Goal: Contribute content: Contribute content

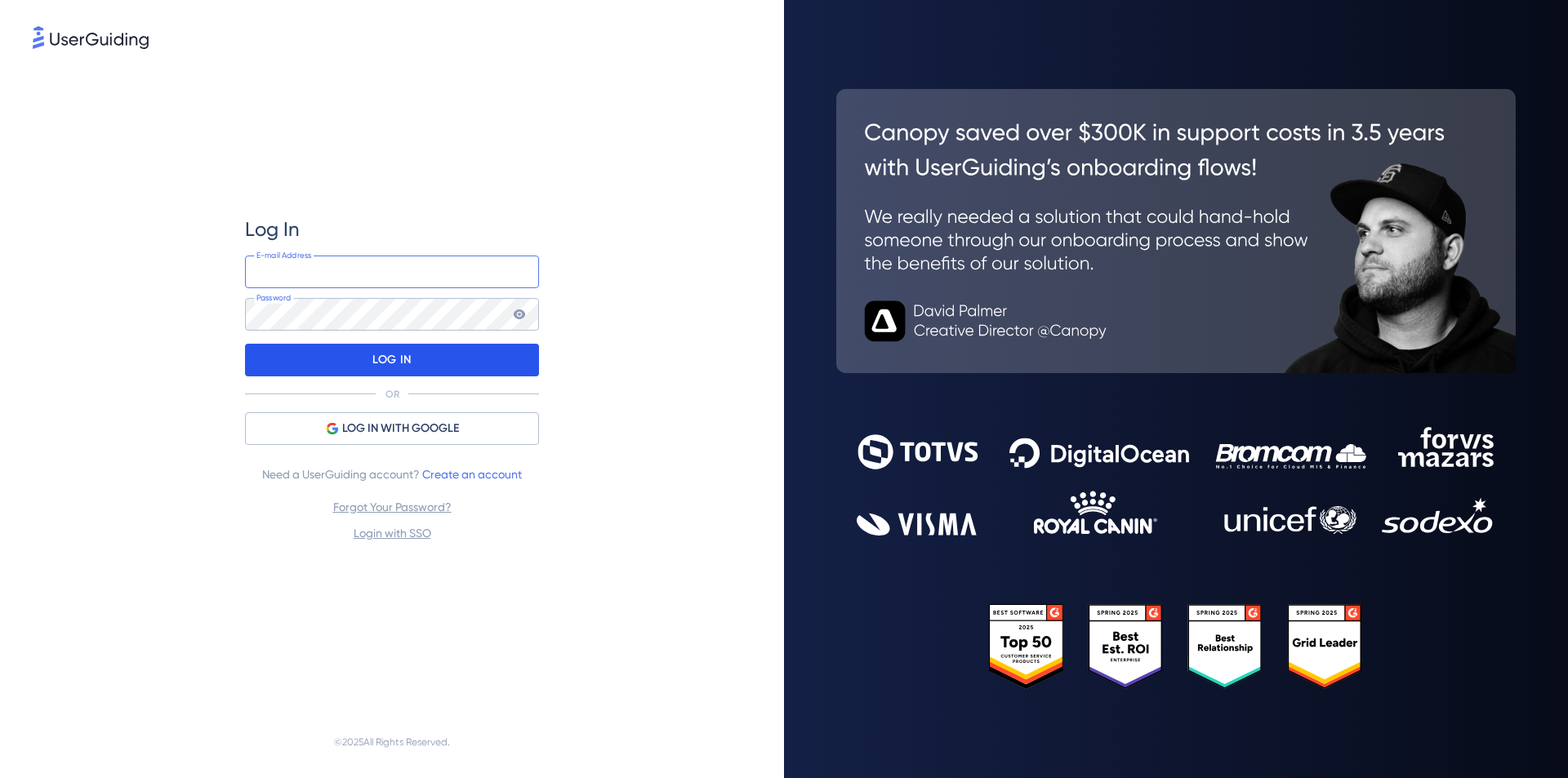
type input "[EMAIL_ADDRESS][DOMAIN_NAME]"
click at [470, 355] on div "LOG IN" at bounding box center [391, 359] width 294 height 32
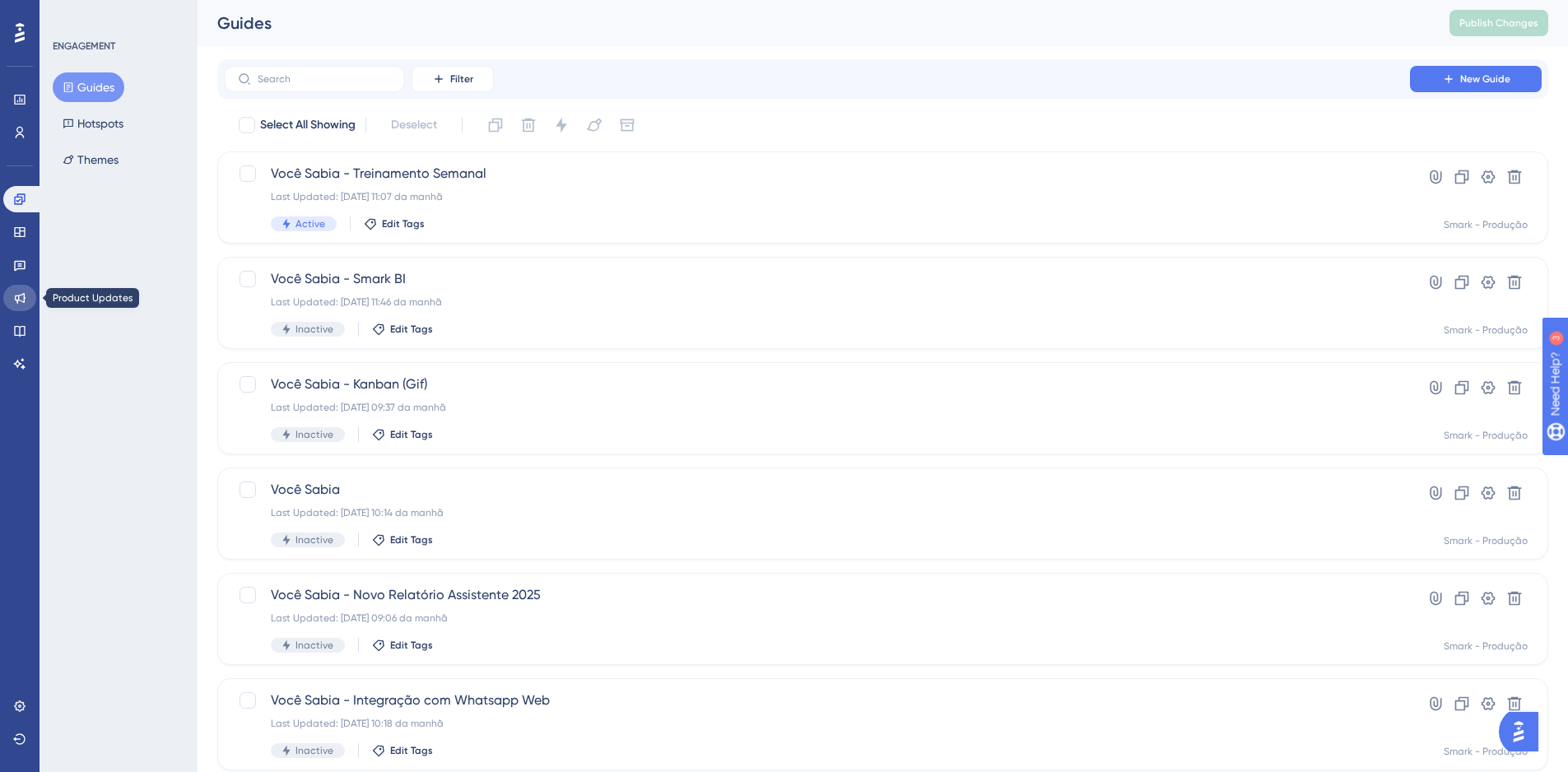
click at [20, 301] on icon at bounding box center [20, 299] width 11 height 11
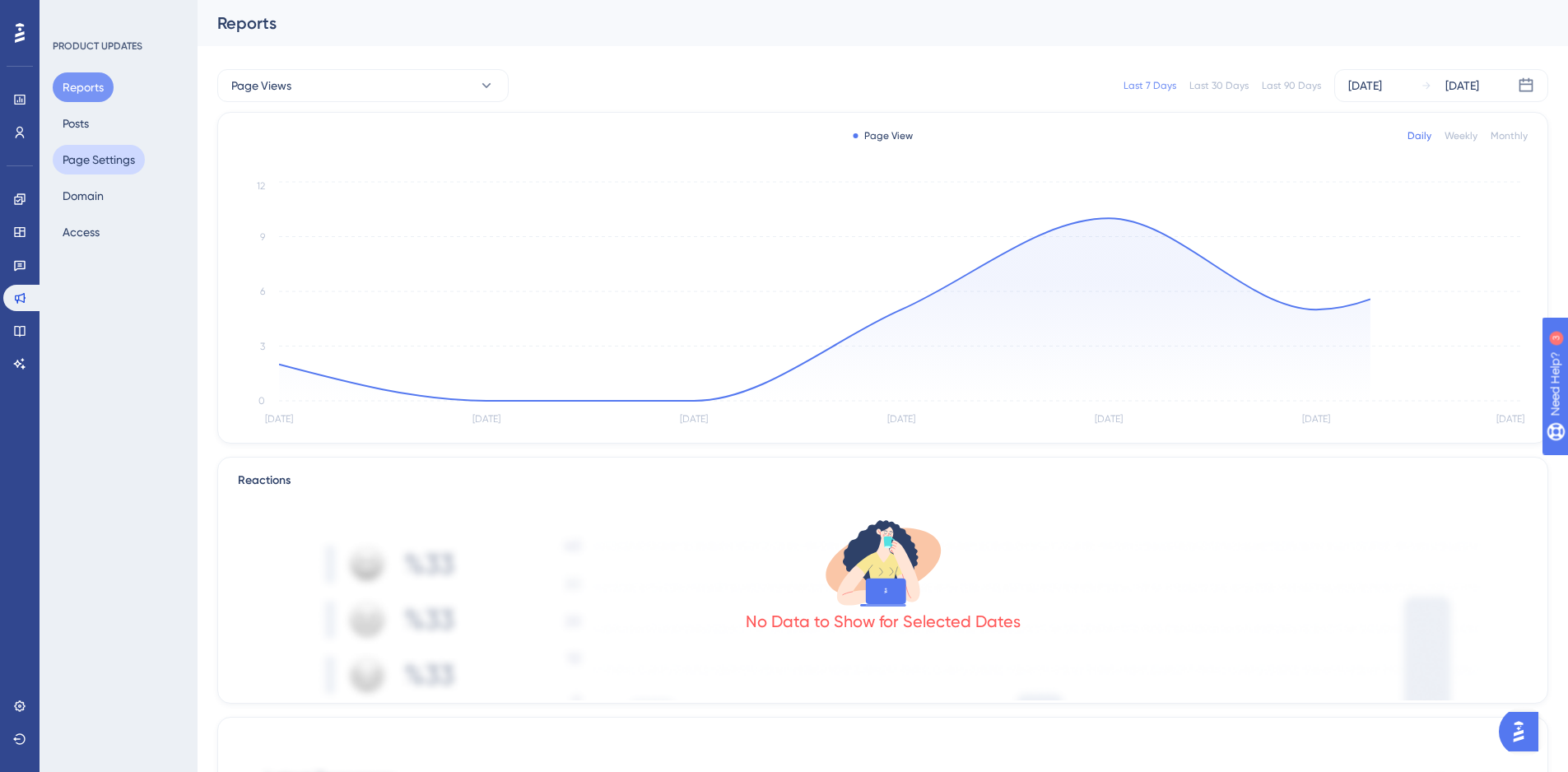
click at [98, 156] on button "Page Settings" at bounding box center [98, 160] width 92 height 30
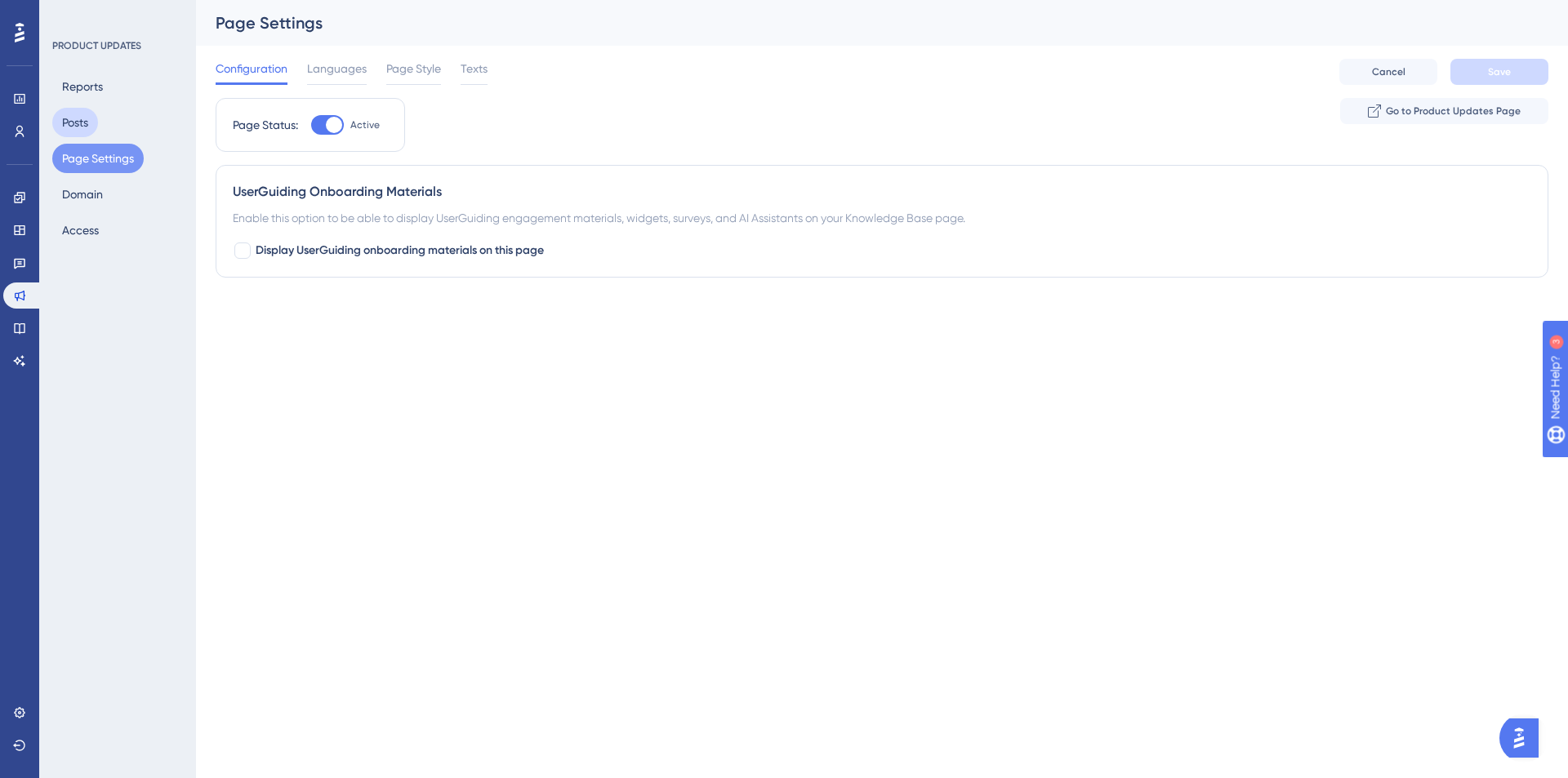
click at [90, 115] on button "Posts" at bounding box center [75, 122] width 46 height 29
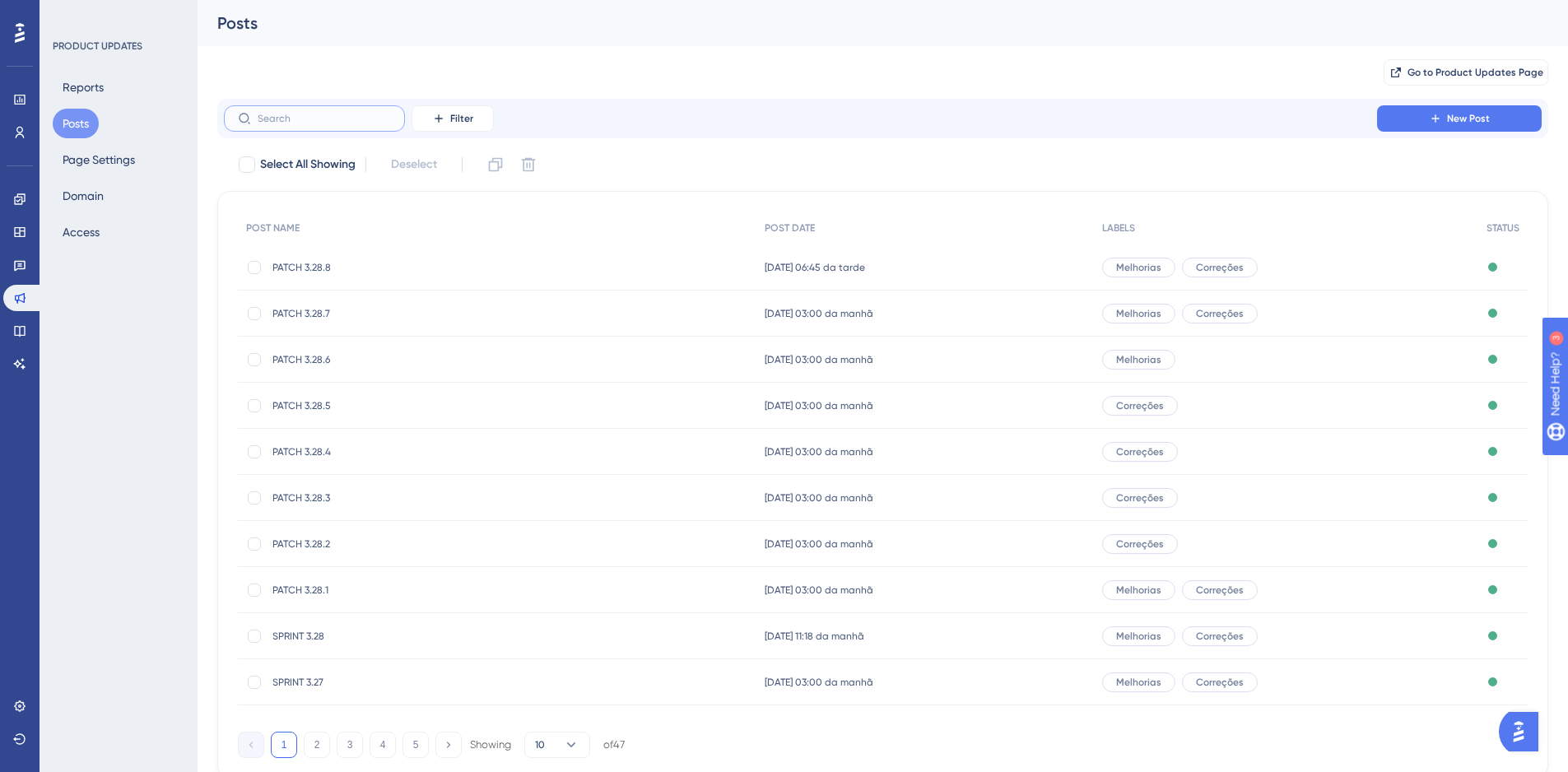
click at [328, 115] on input "text" at bounding box center [325, 119] width 134 height 11
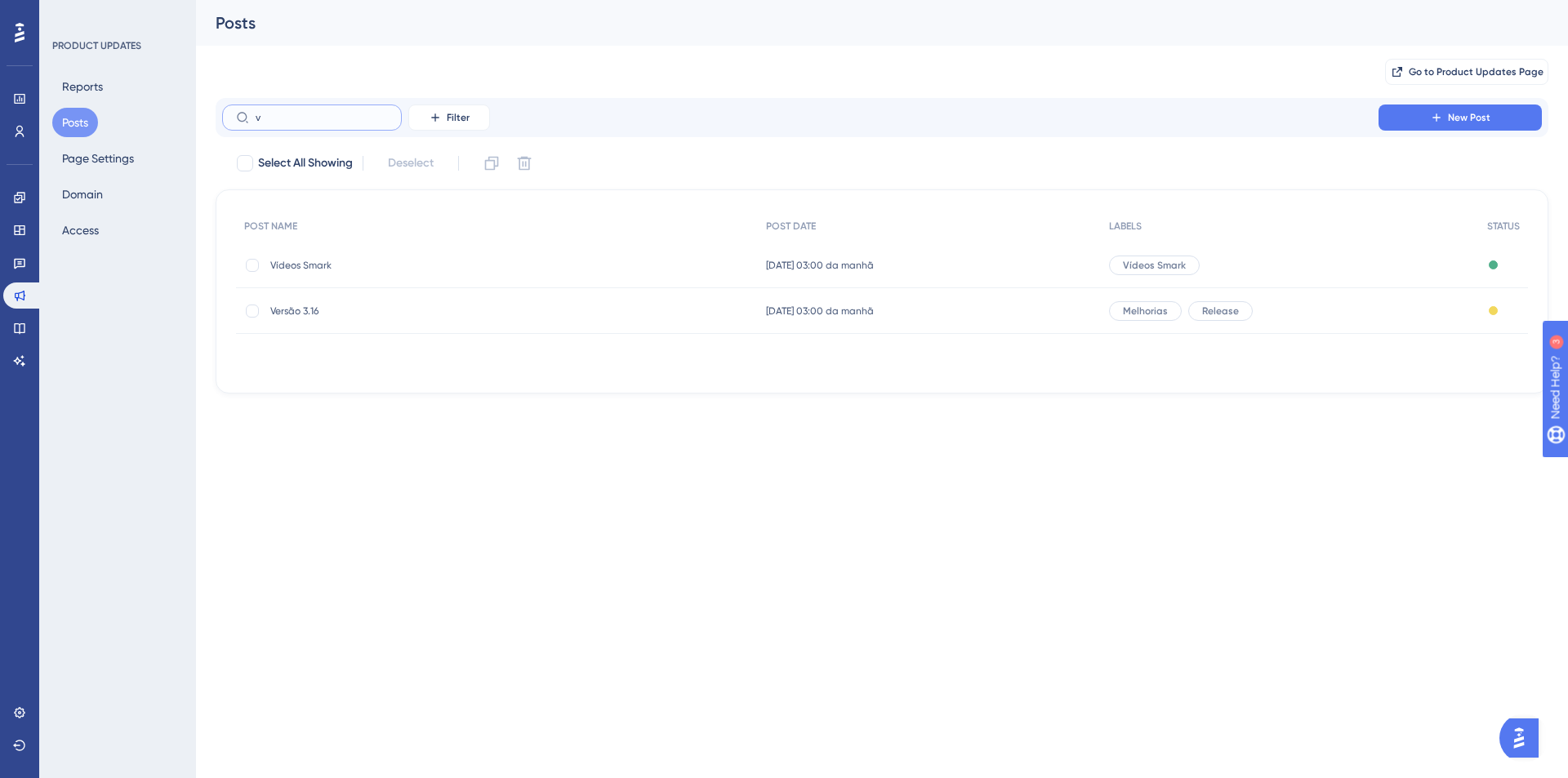
type input "vi"
checkbox input "true"
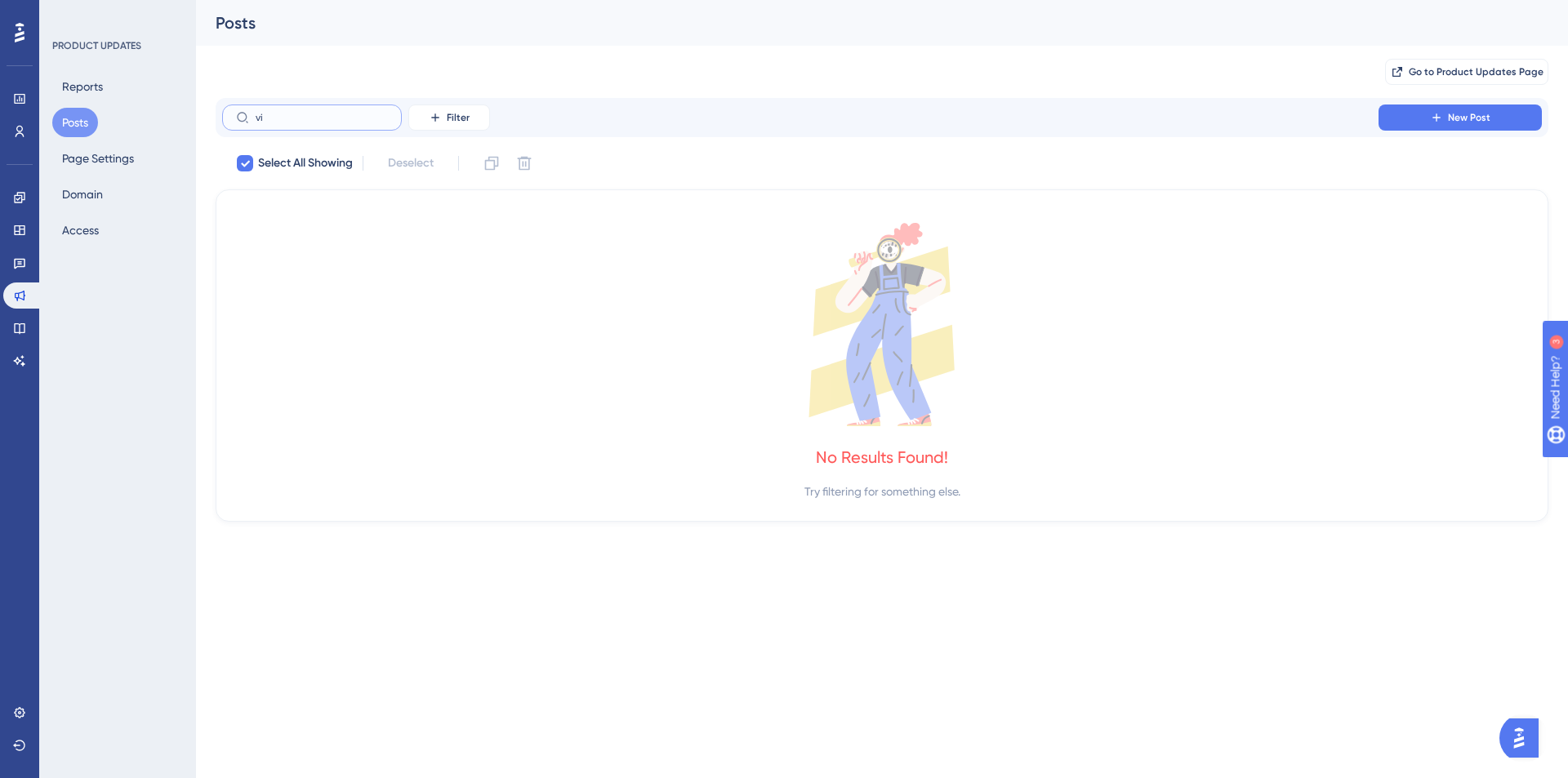
type input "v"
checkbox input "false"
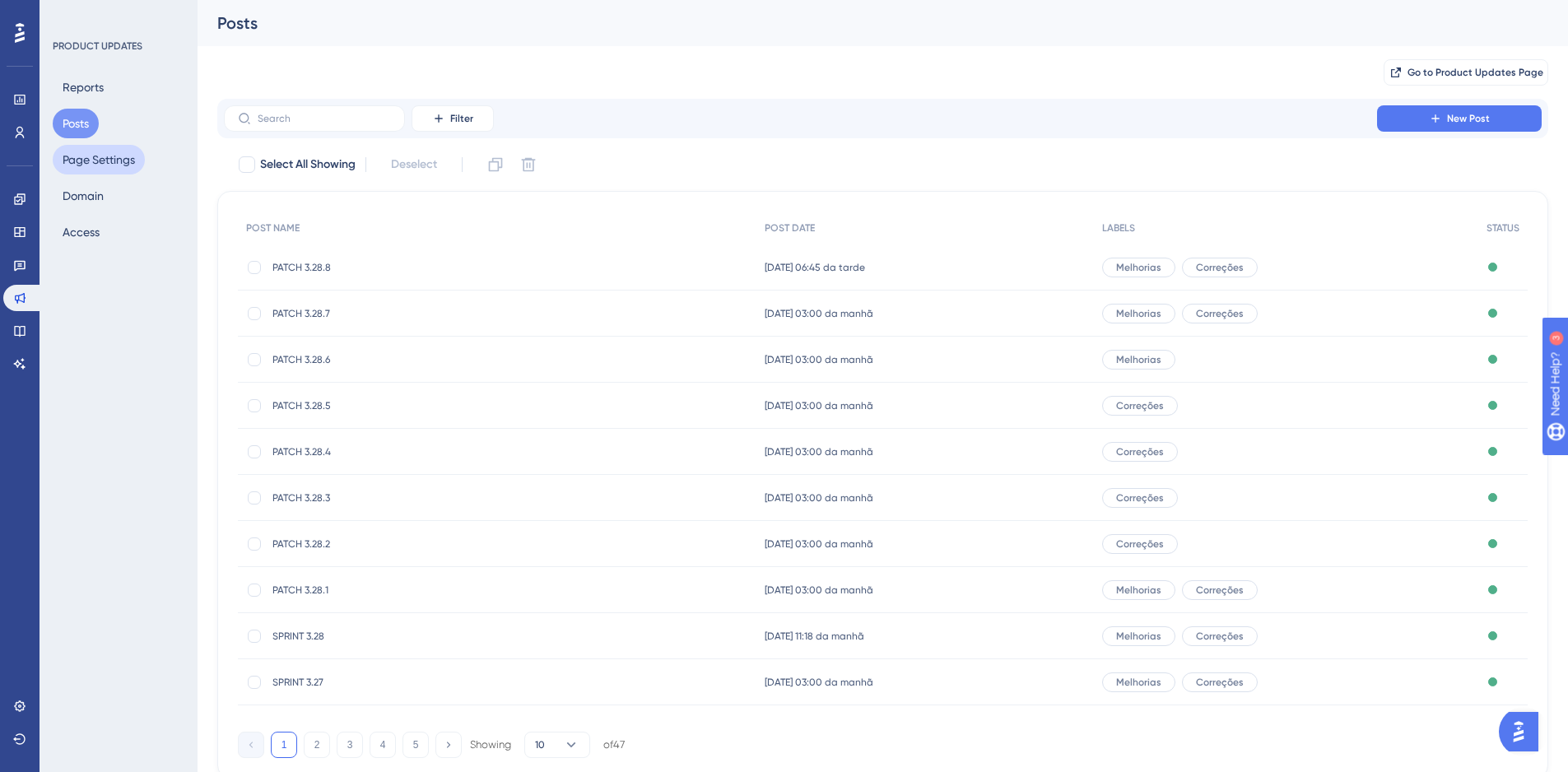
click at [103, 161] on button "Page Settings" at bounding box center [98, 160] width 92 height 30
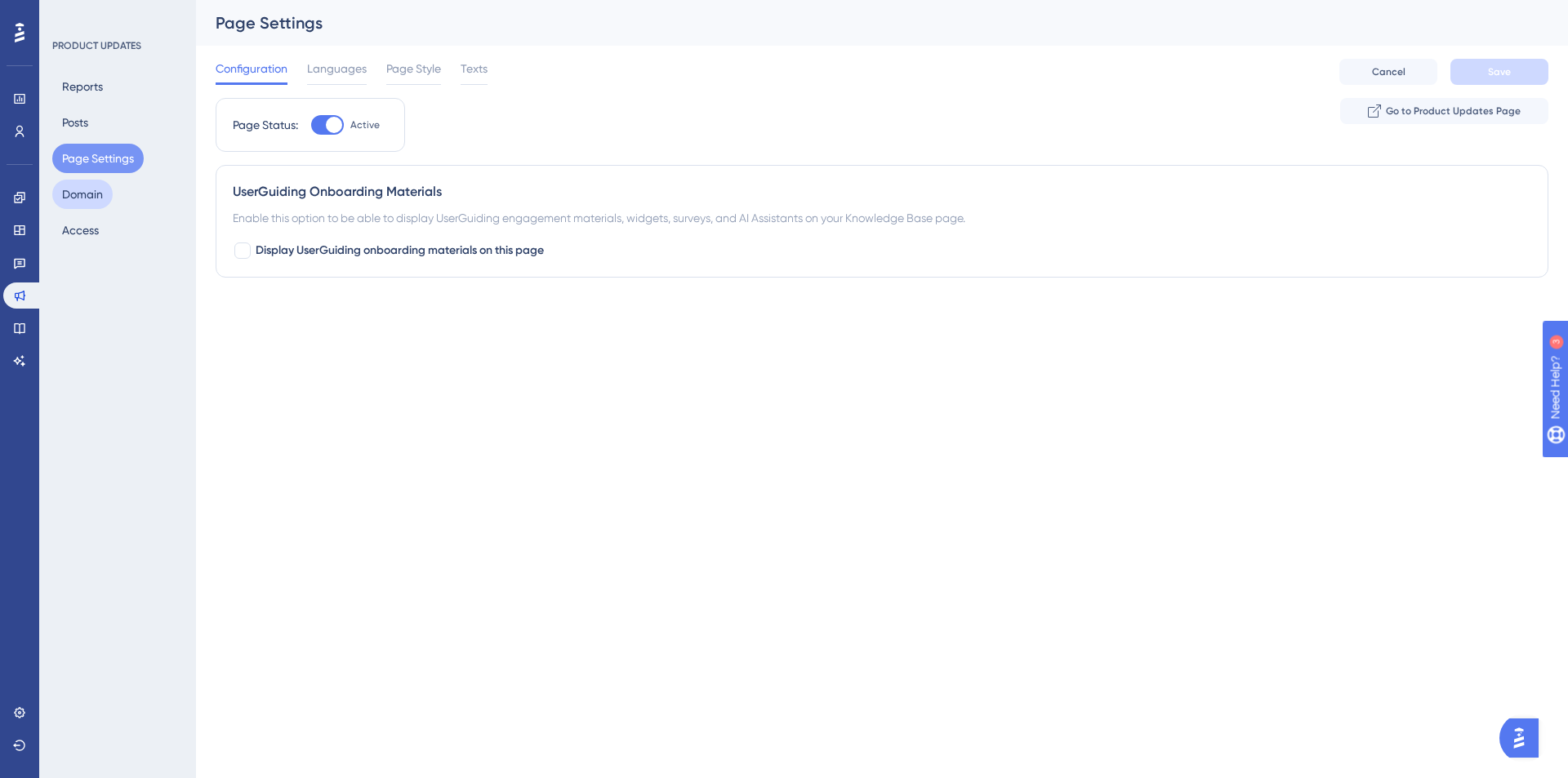
click at [98, 192] on button "Domain" at bounding box center [83, 194] width 61 height 29
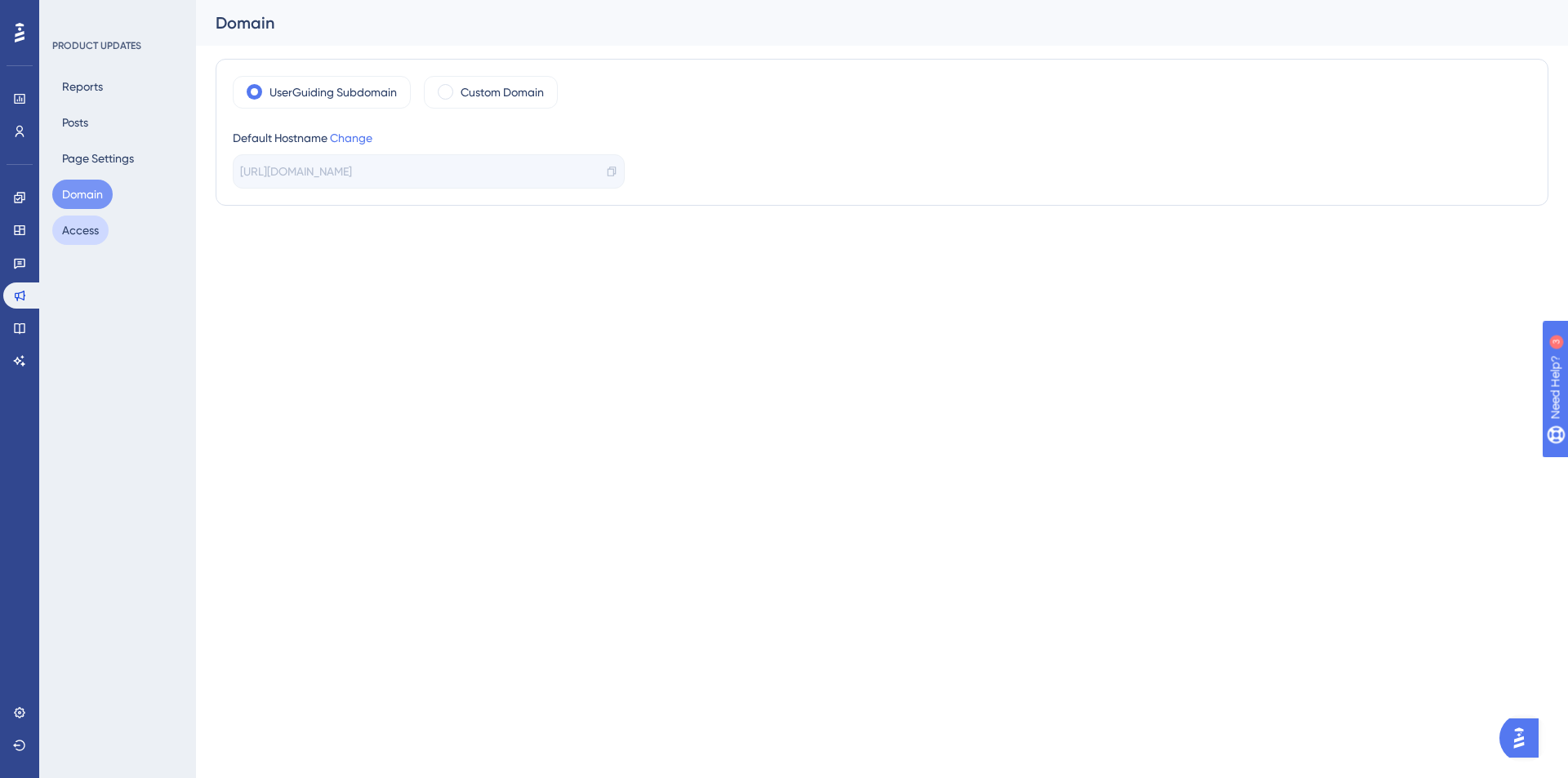
click at [87, 230] on button "Access" at bounding box center [80, 230] width 56 height 29
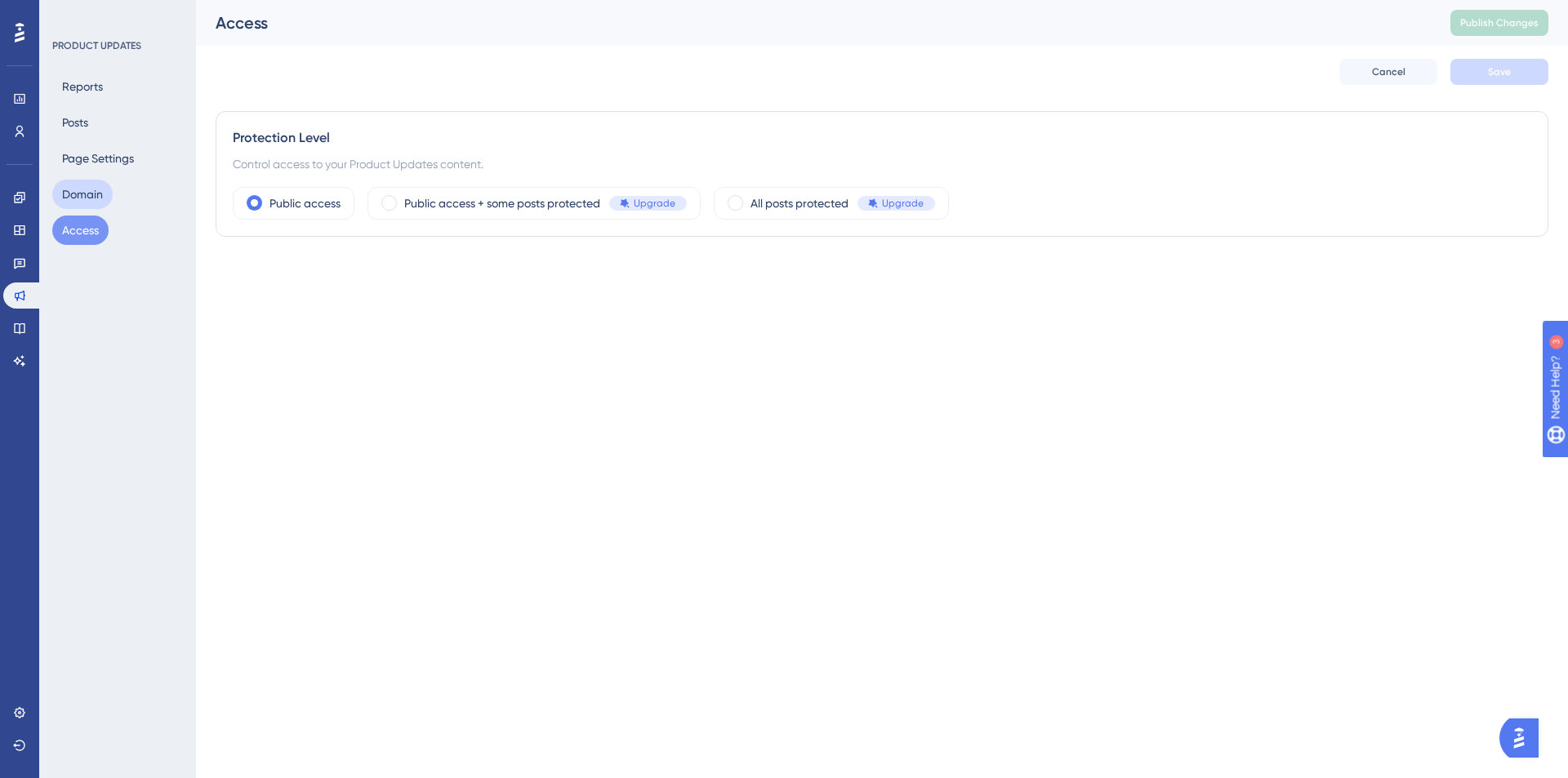
click at [86, 192] on button "Domain" at bounding box center [83, 194] width 61 height 29
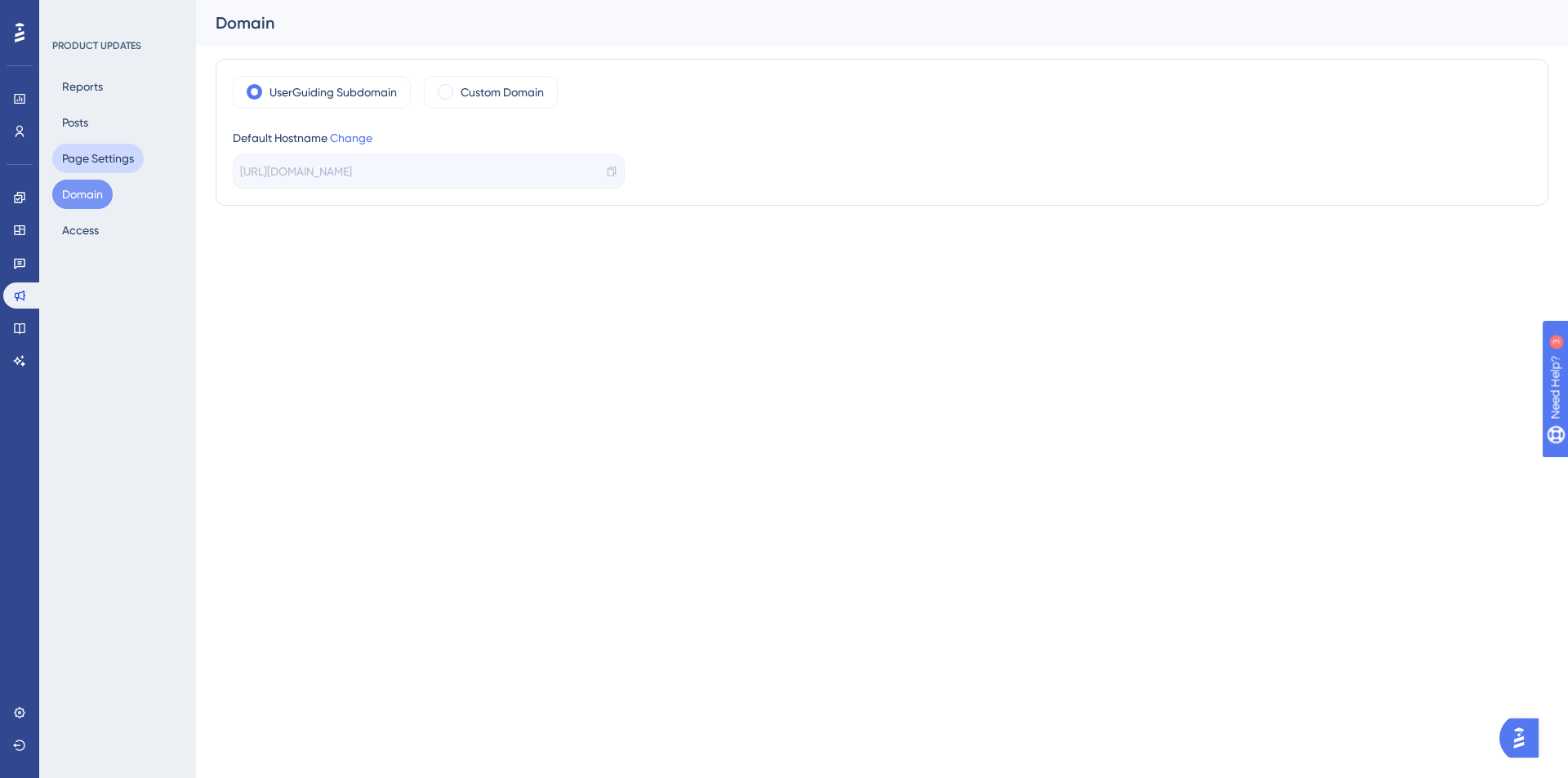
click at [82, 154] on button "Page Settings" at bounding box center [98, 158] width 91 height 29
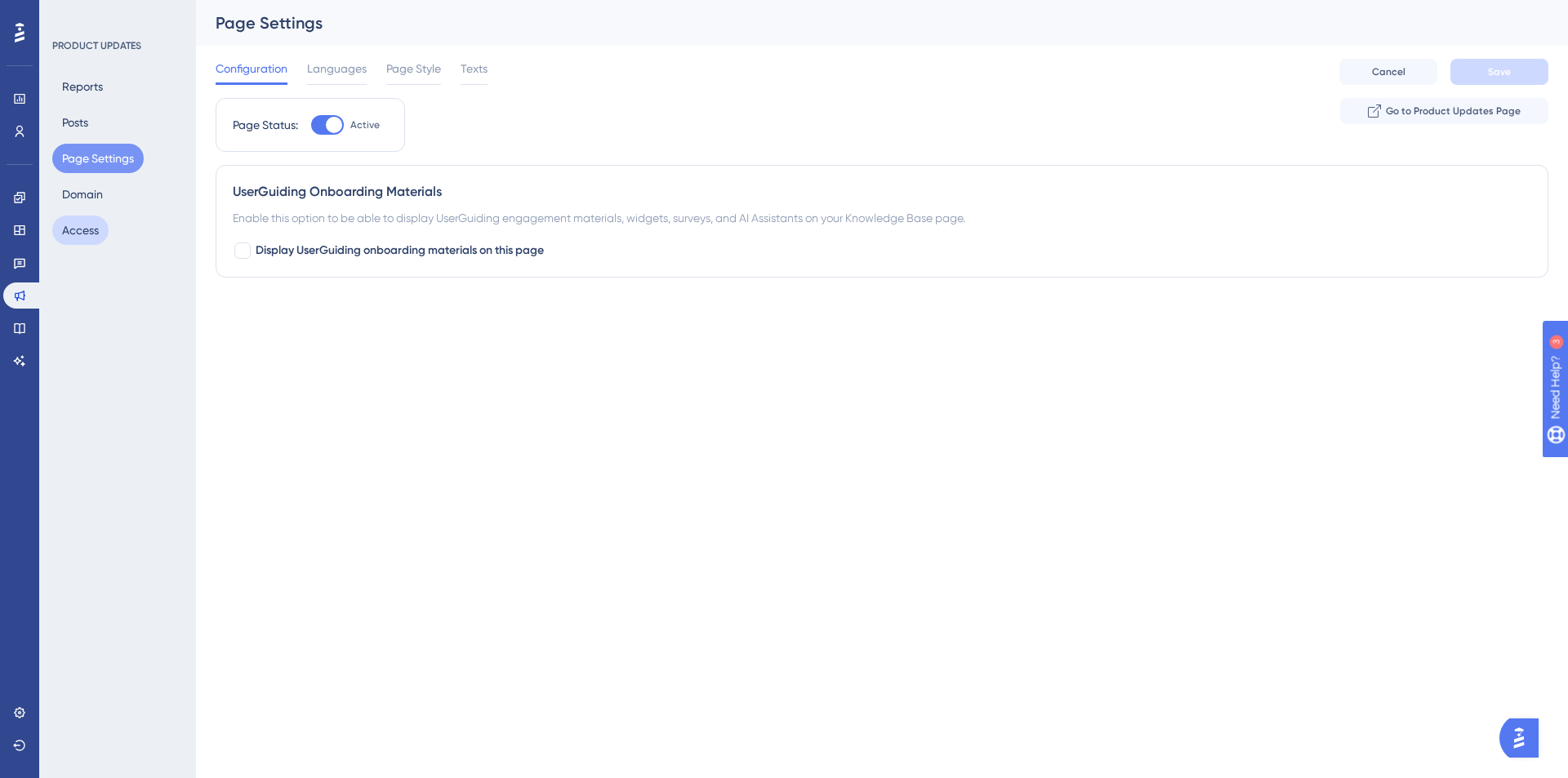
click at [83, 230] on button "Access" at bounding box center [80, 230] width 56 height 29
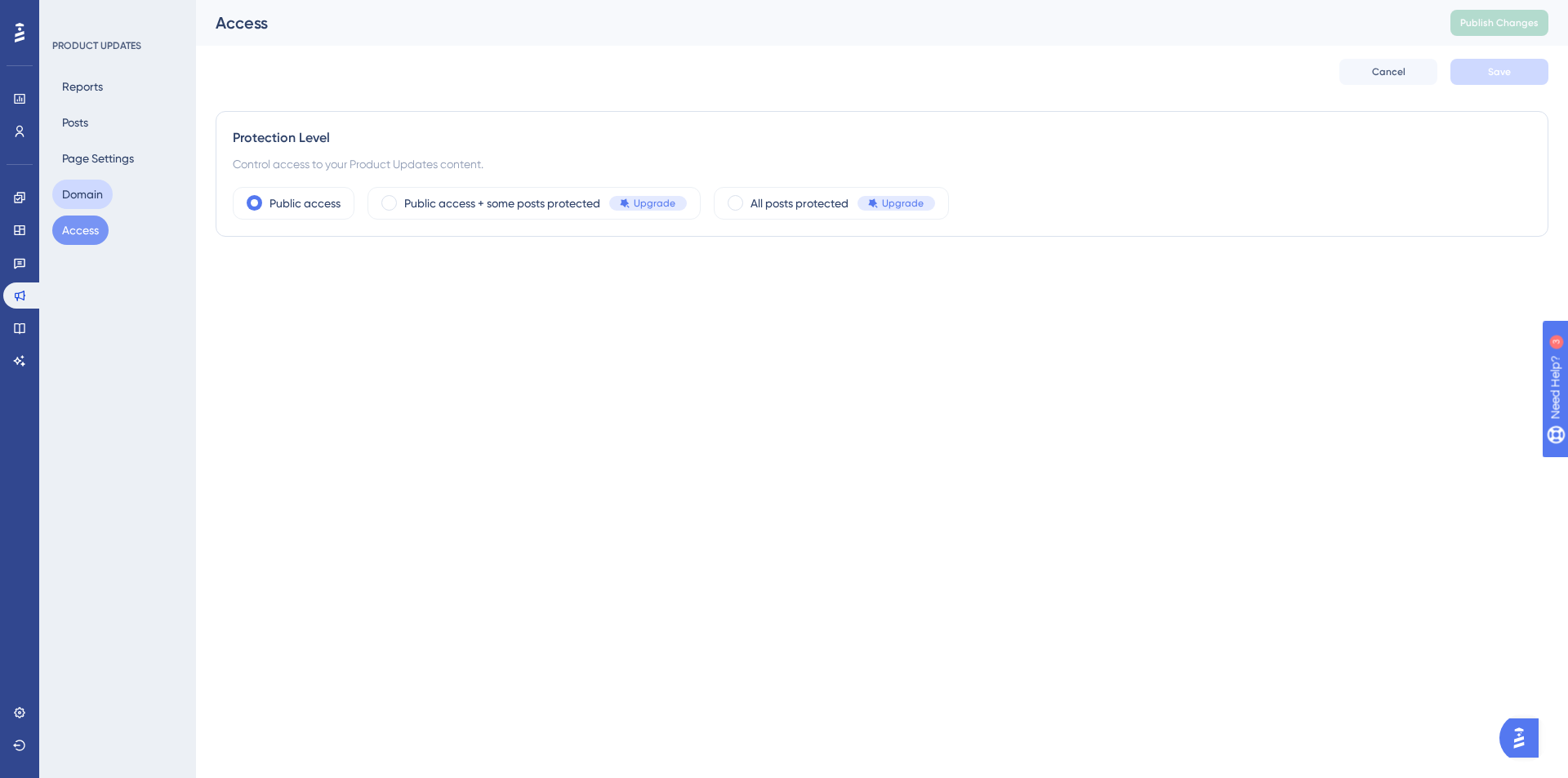
click at [85, 203] on button "Domain" at bounding box center [83, 194] width 61 height 29
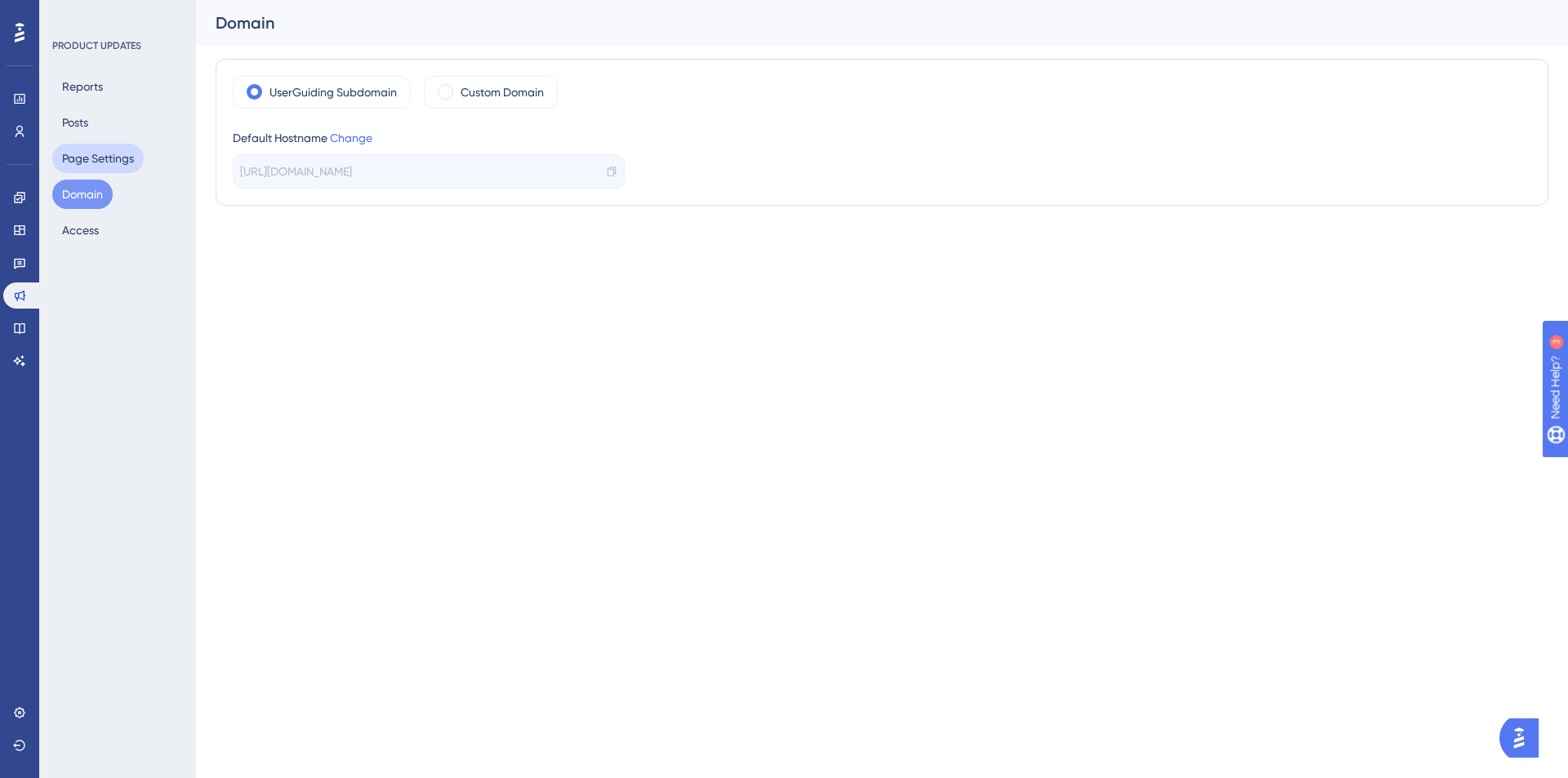
click at [91, 159] on button "Page Settings" at bounding box center [98, 158] width 91 height 29
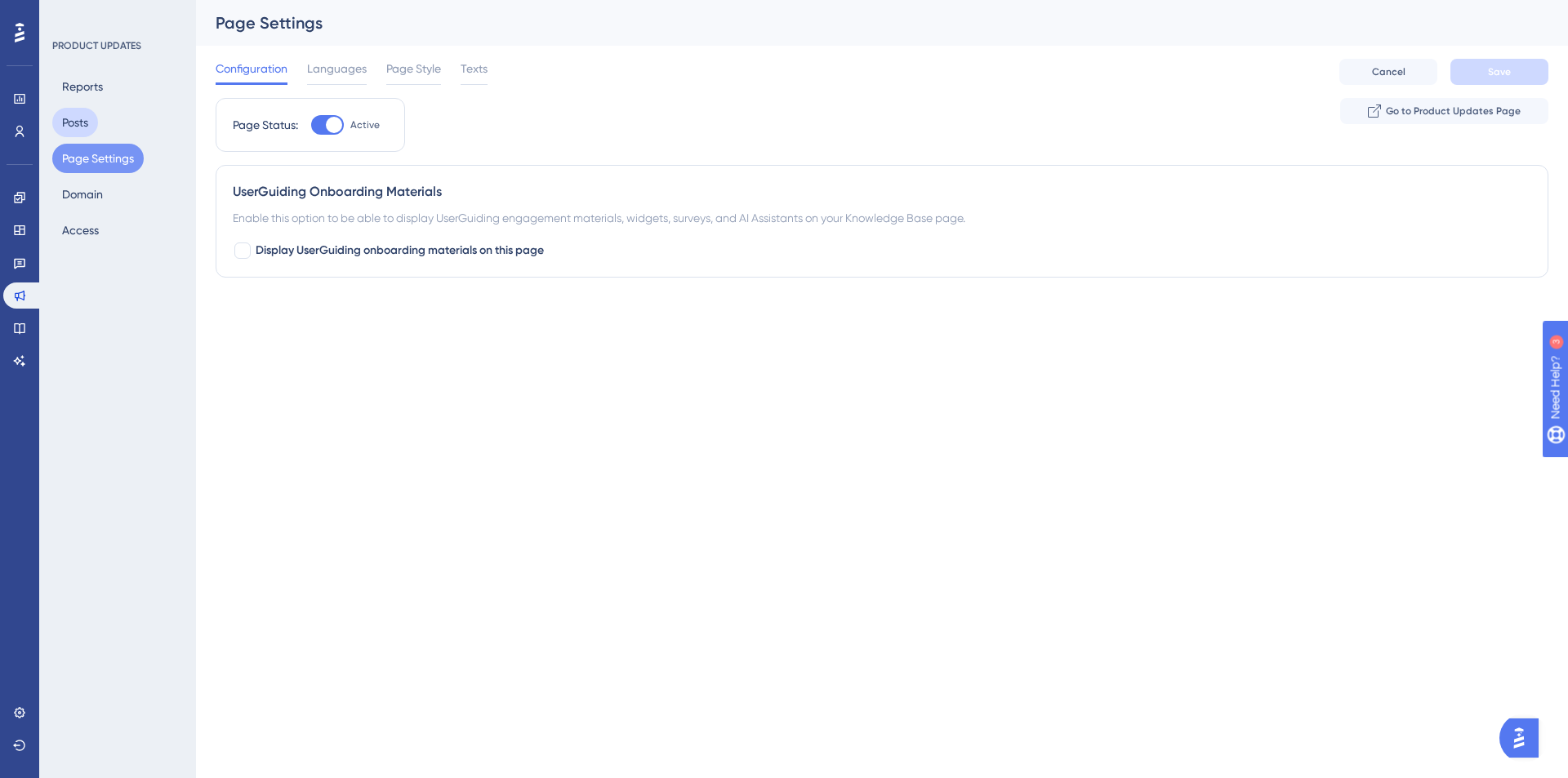
click at [85, 127] on button "Posts" at bounding box center [75, 122] width 46 height 29
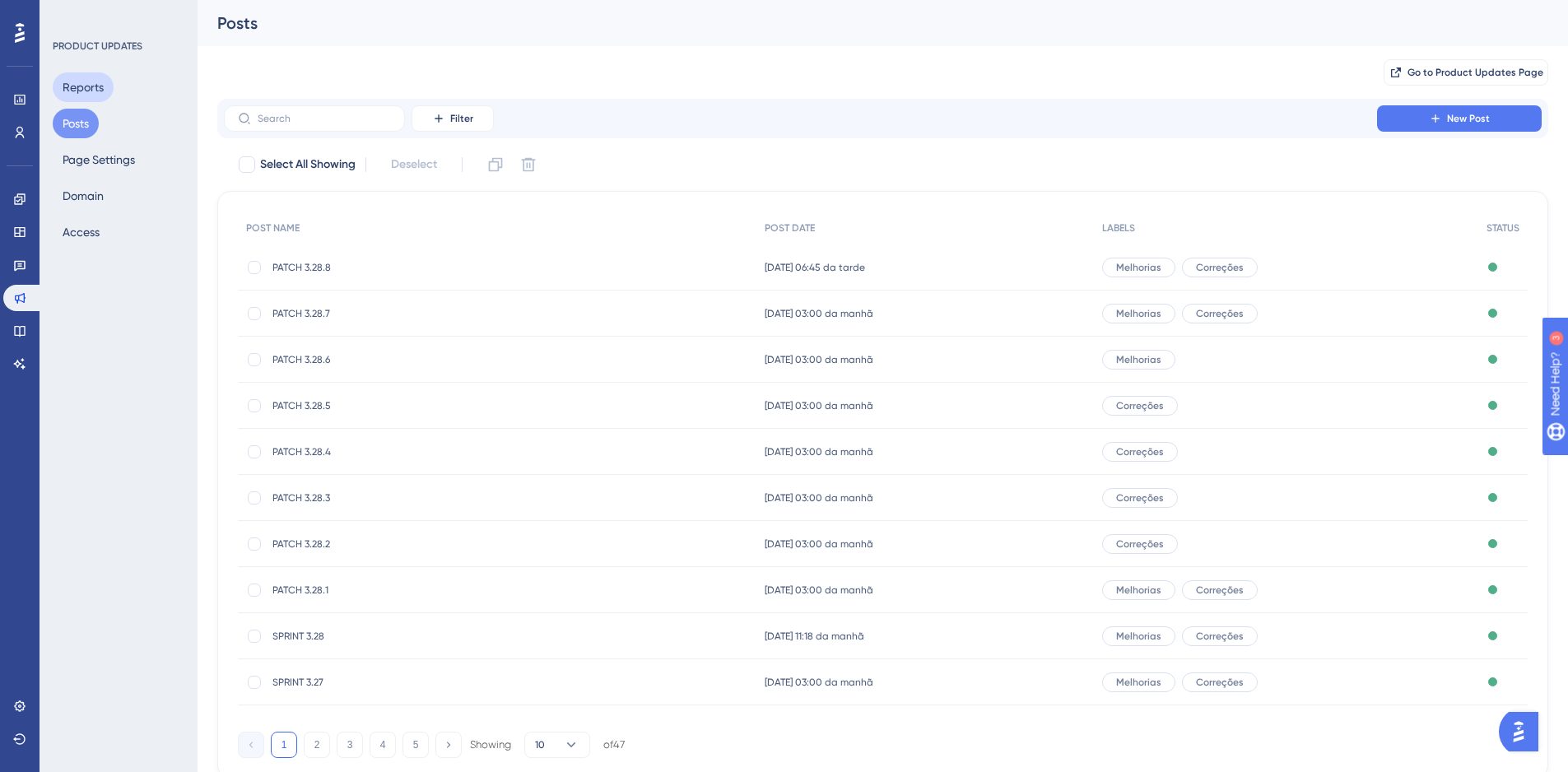
click at [79, 91] on button "Reports" at bounding box center [84, 87] width 61 height 30
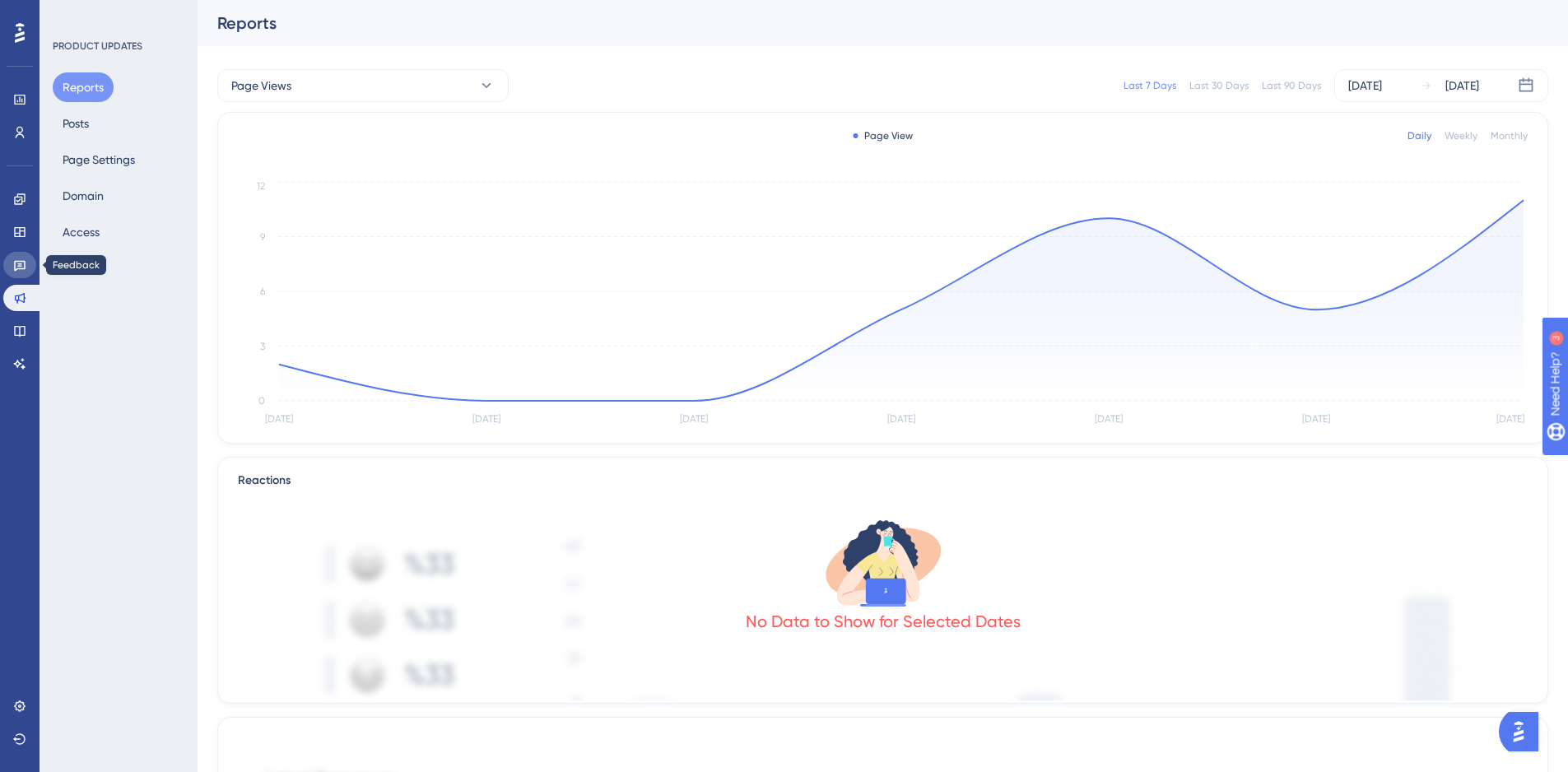
click at [16, 267] on icon at bounding box center [19, 264] width 13 height 13
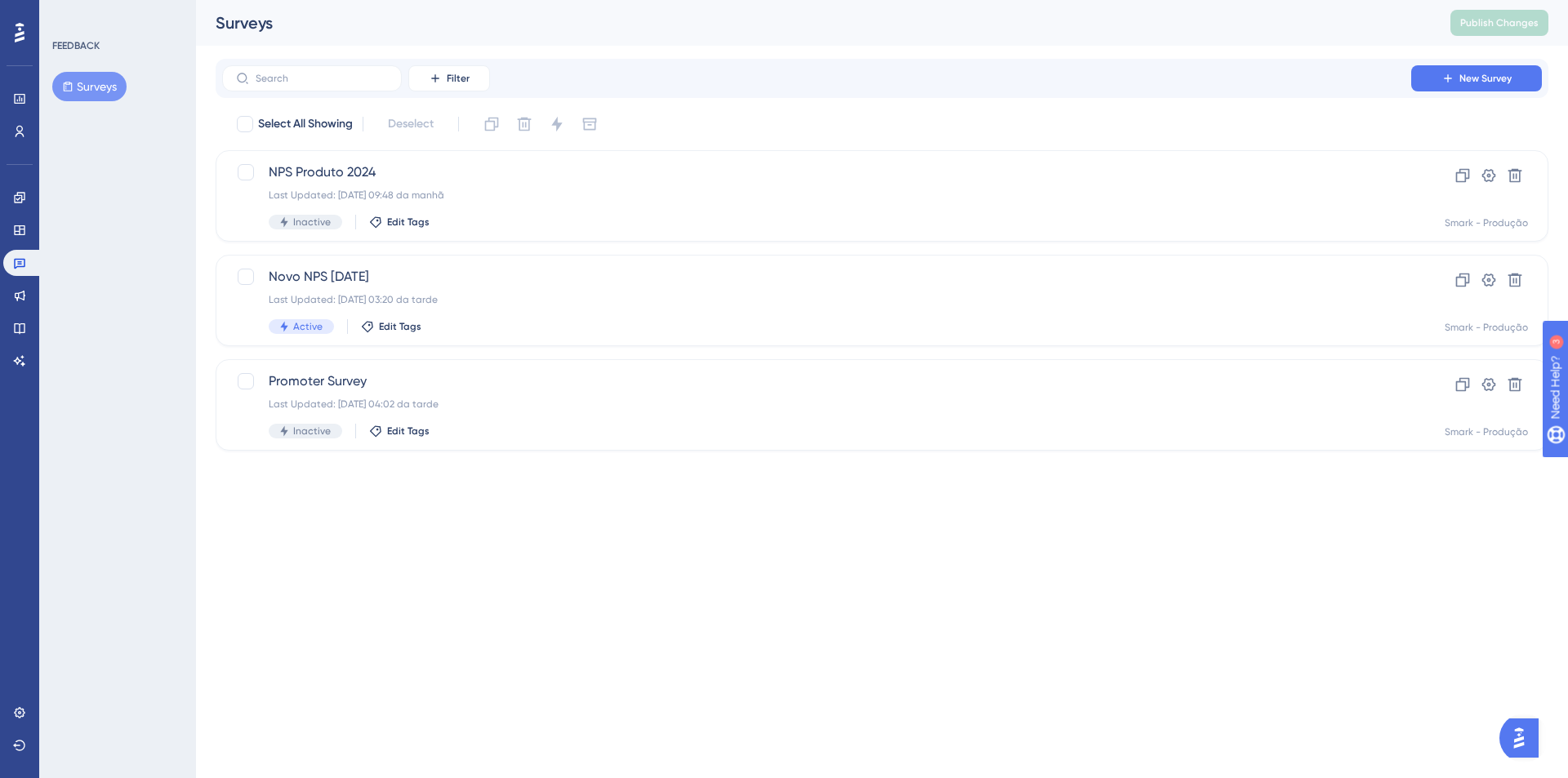
click at [15, 248] on div "Engagement Widgets Feedback Product Updates Knowledge Base AI Assistant" at bounding box center [19, 279] width 32 height 190
click at [14, 234] on icon at bounding box center [19, 230] width 13 height 13
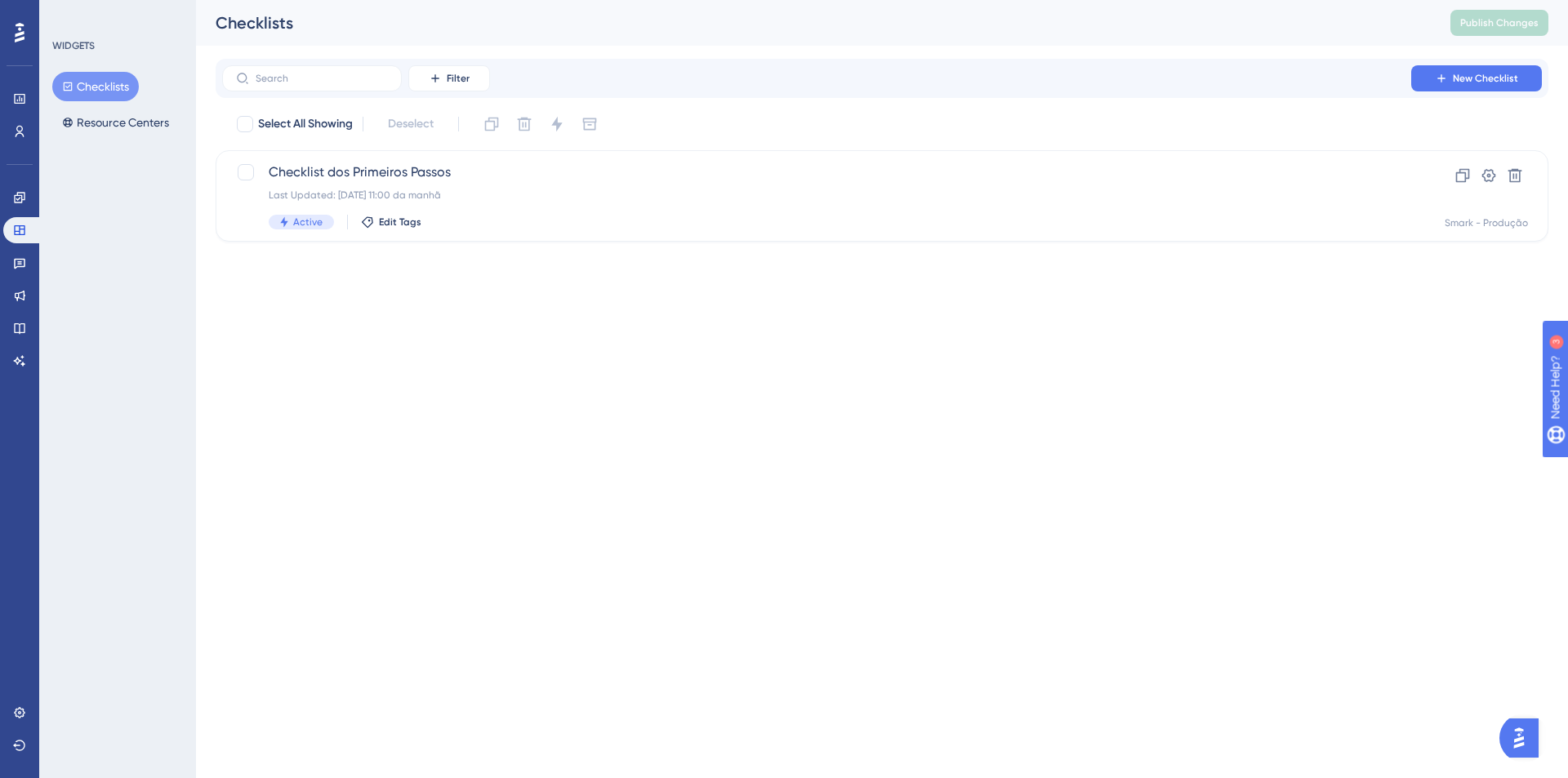
click at [31, 179] on div "Engagement Widgets Feedback Product Updates Knowledge Base AI Assistant" at bounding box center [19, 259] width 32 height 229
click at [131, 125] on button "Resource Centers" at bounding box center [115, 122] width 126 height 29
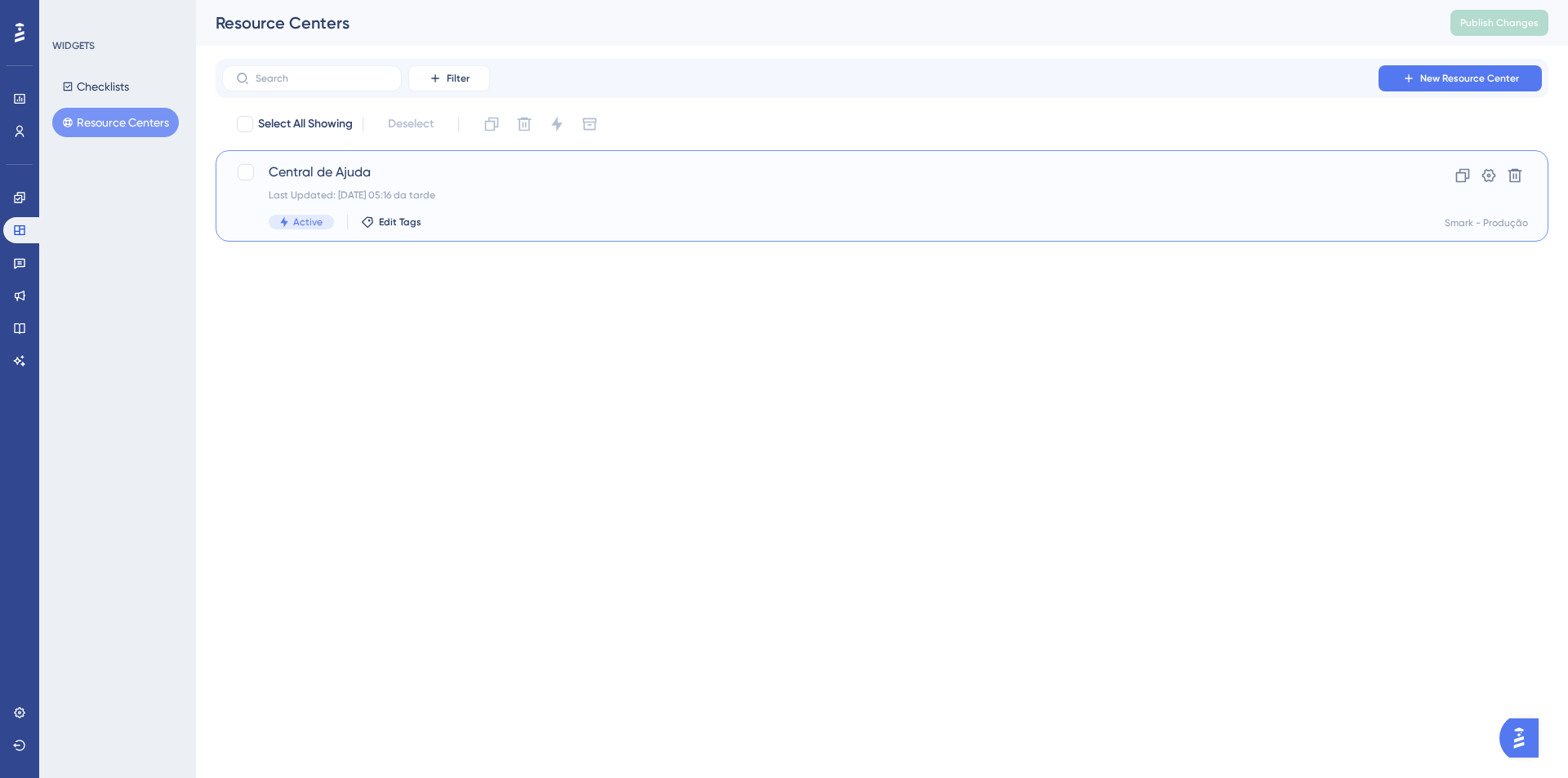
click at [380, 187] on div "Central de Ajuda Last Updated: [DATE] 05:16 da tarde Active Edit Tags" at bounding box center [817, 195] width 1096 height 67
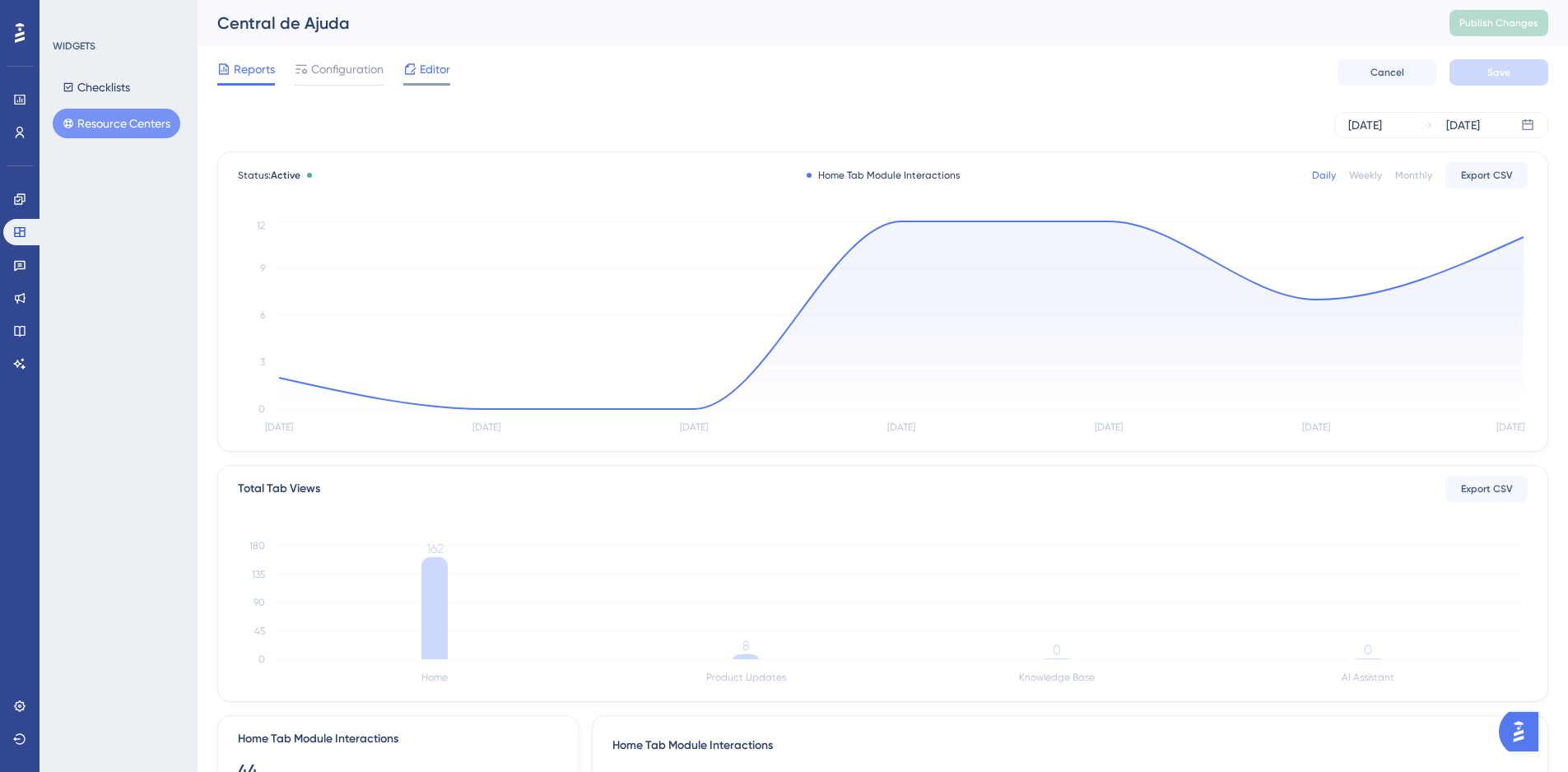
click at [405, 81] on div "Editor" at bounding box center [427, 72] width 47 height 26
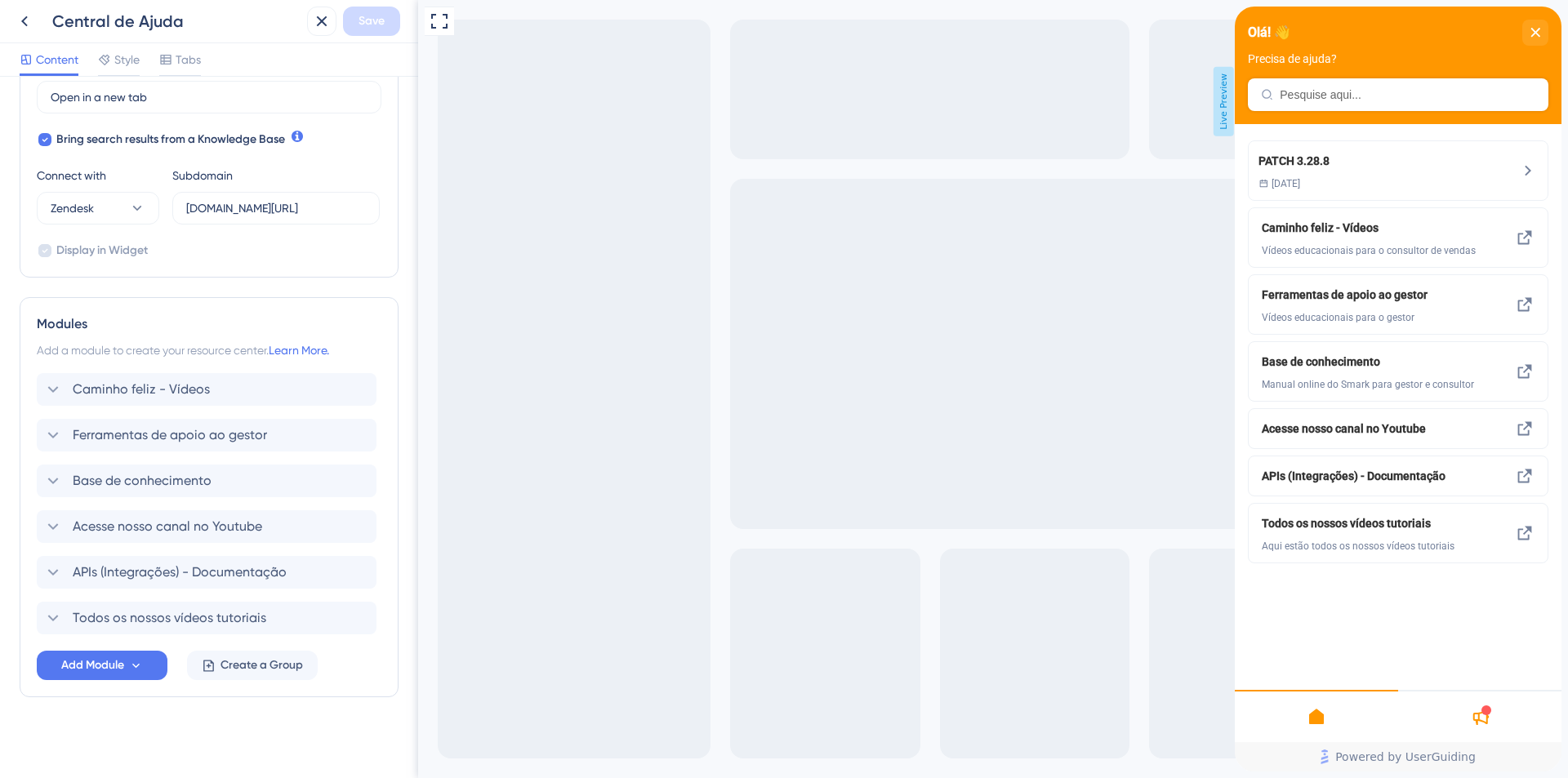
scroll to position [502, 0]
drag, startPoint x: 408, startPoint y: 191, endPoint x: 4, endPoint y: 510, distance: 514.8
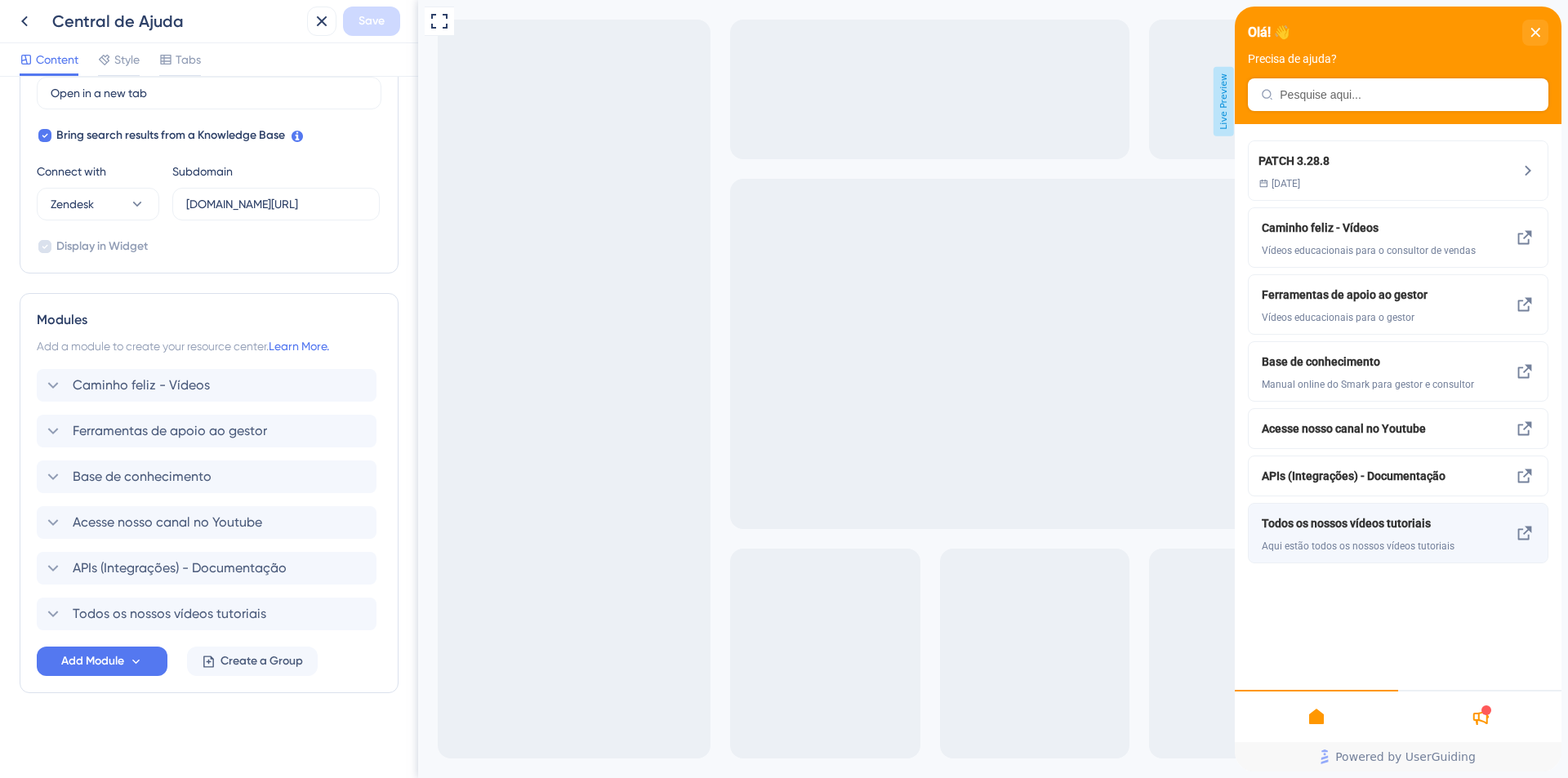
click at [1510, 528] on div "Todos os nossos vídeos tutoriais Aqui estão todos os nossos vídeos tutoriais" at bounding box center [1398, 533] width 300 height 61
click at [172, 617] on span "Todos os nossos vídeos tutoriais" at bounding box center [169, 613] width 193 height 19
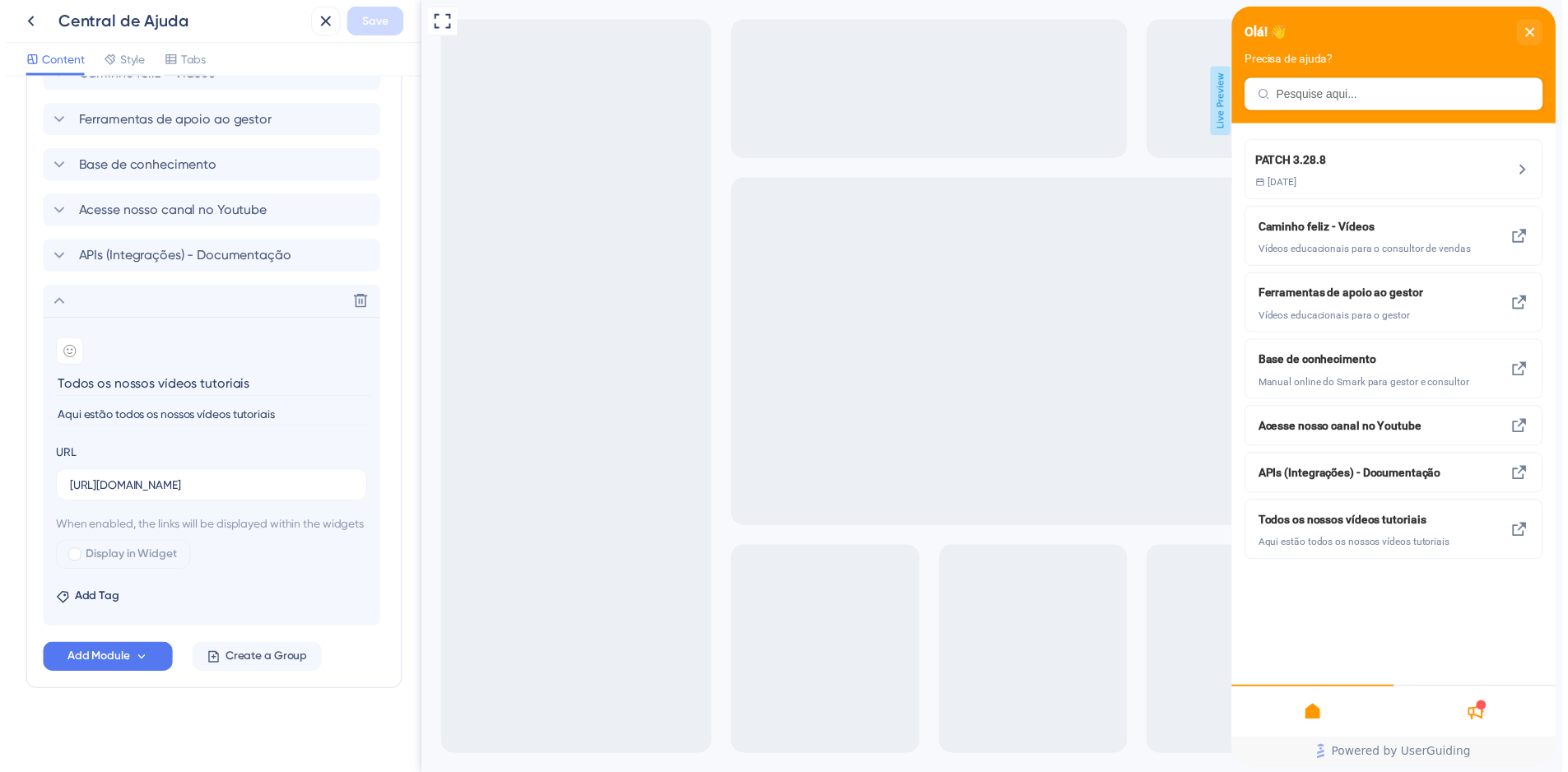
scroll to position [840, 0]
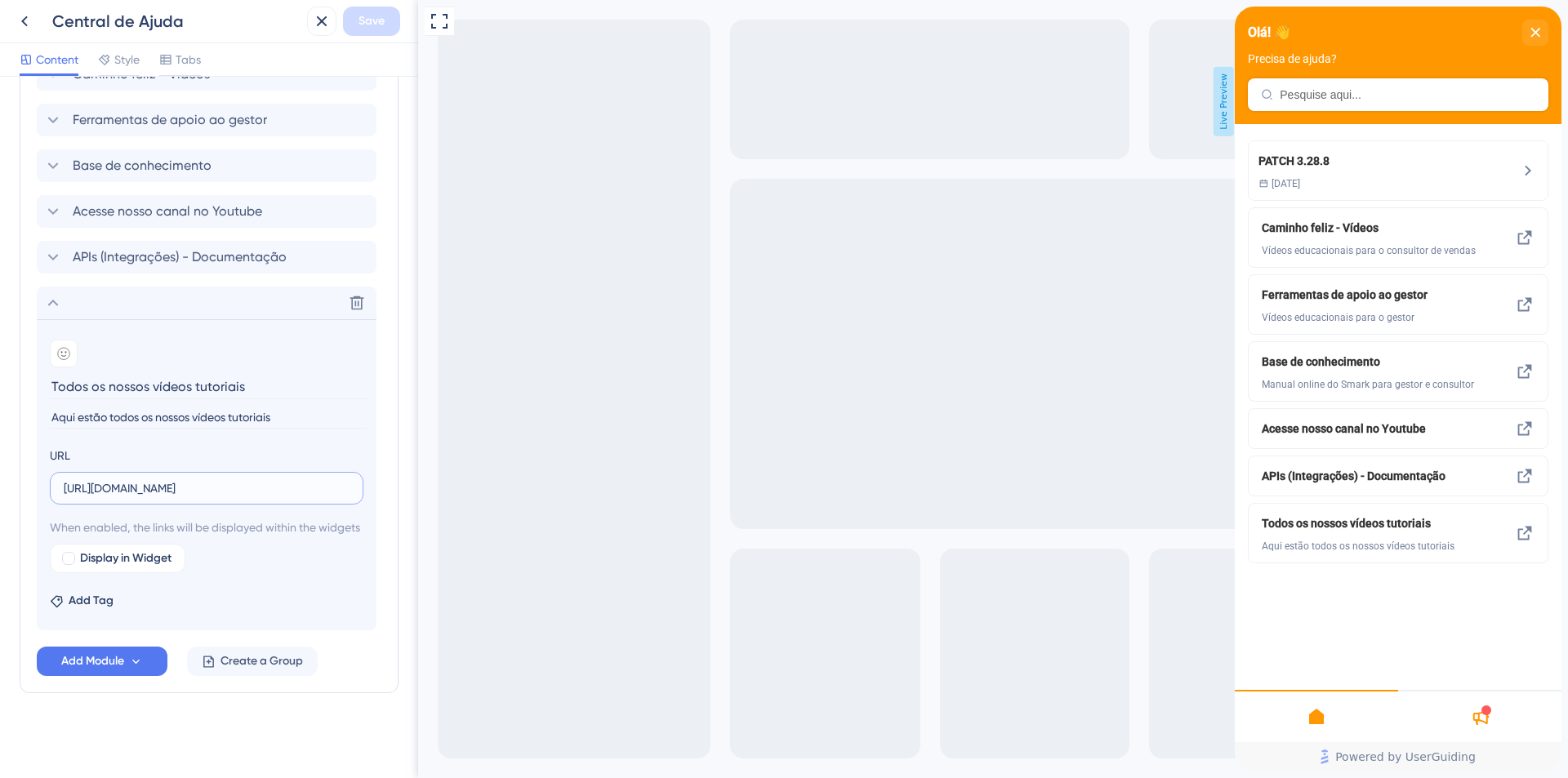
click at [168, 480] on input "[URL][DOMAIN_NAME]" at bounding box center [206, 489] width 285 height 18
click at [22, 13] on icon at bounding box center [24, 20] width 19 height 19
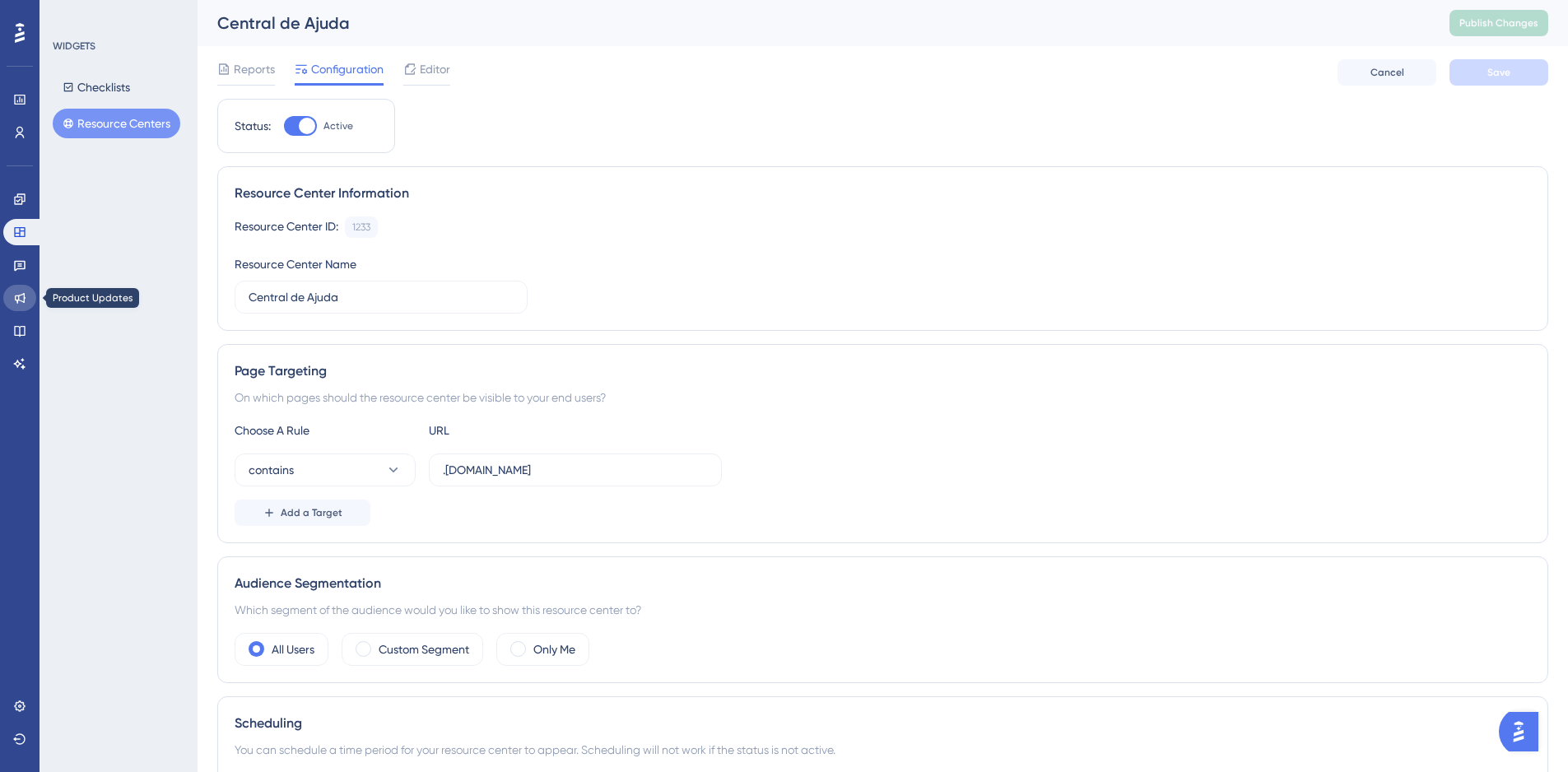
click at [18, 297] on icon at bounding box center [19, 298] width 13 height 13
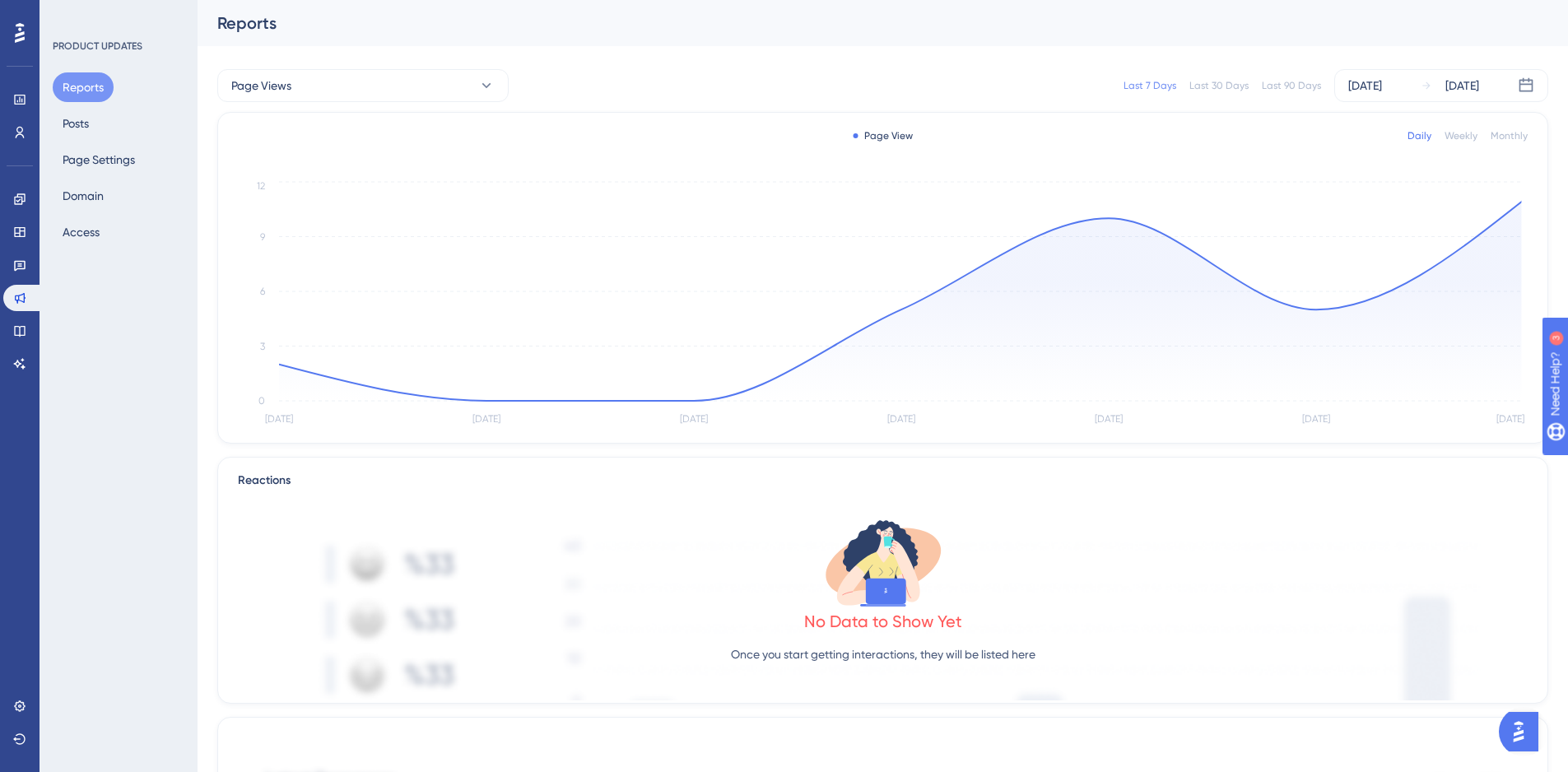
click at [98, 110] on div "Reports Posts Page Settings Domain Access" at bounding box center [120, 160] width 134 height 174
click at [88, 119] on button "Posts" at bounding box center [76, 123] width 46 height 30
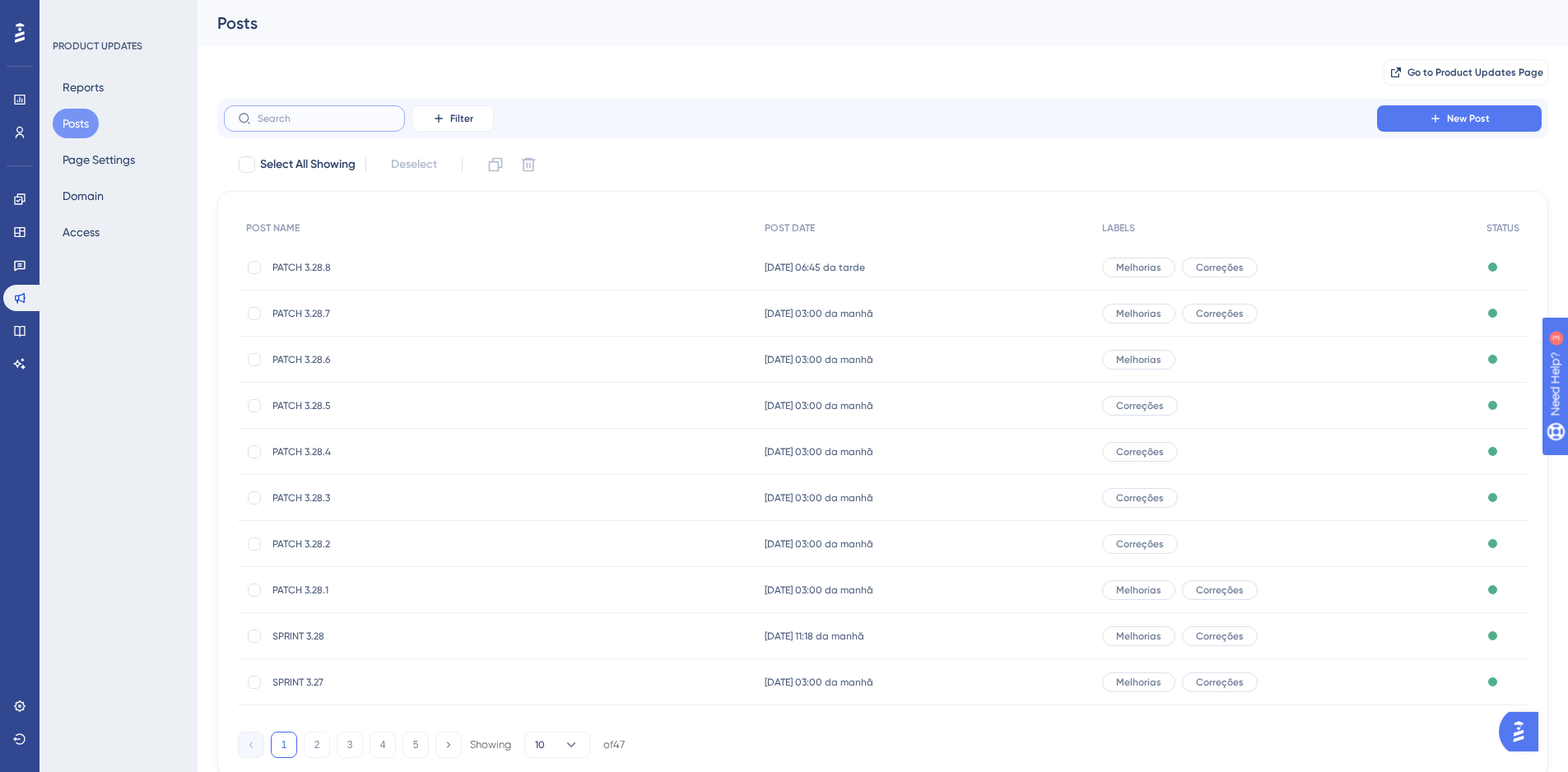
click at [322, 121] on input "text" at bounding box center [325, 119] width 134 height 11
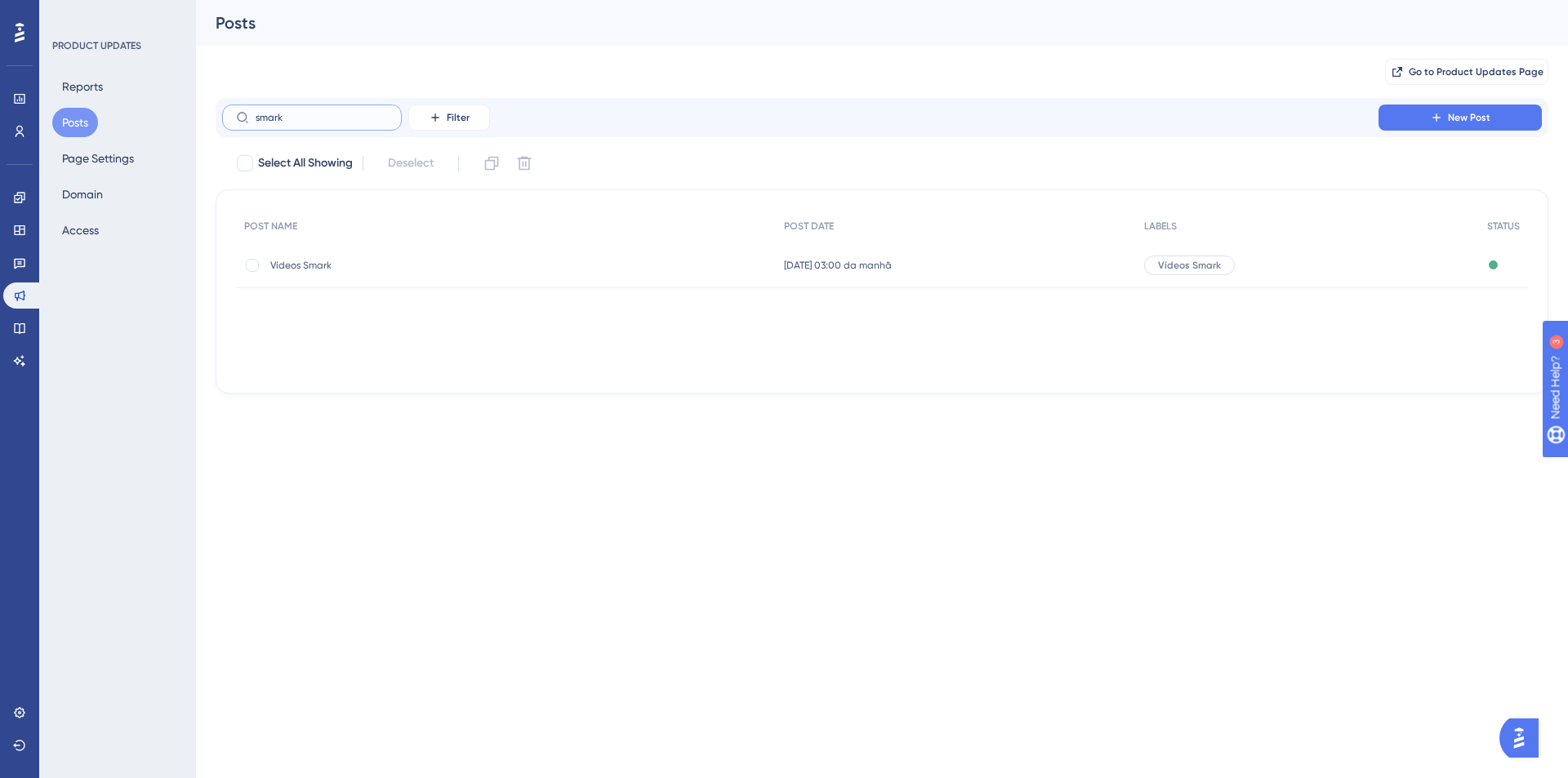
type input "smark"
click at [309, 270] on span "Vídeos Smark" at bounding box center [401, 265] width 261 height 13
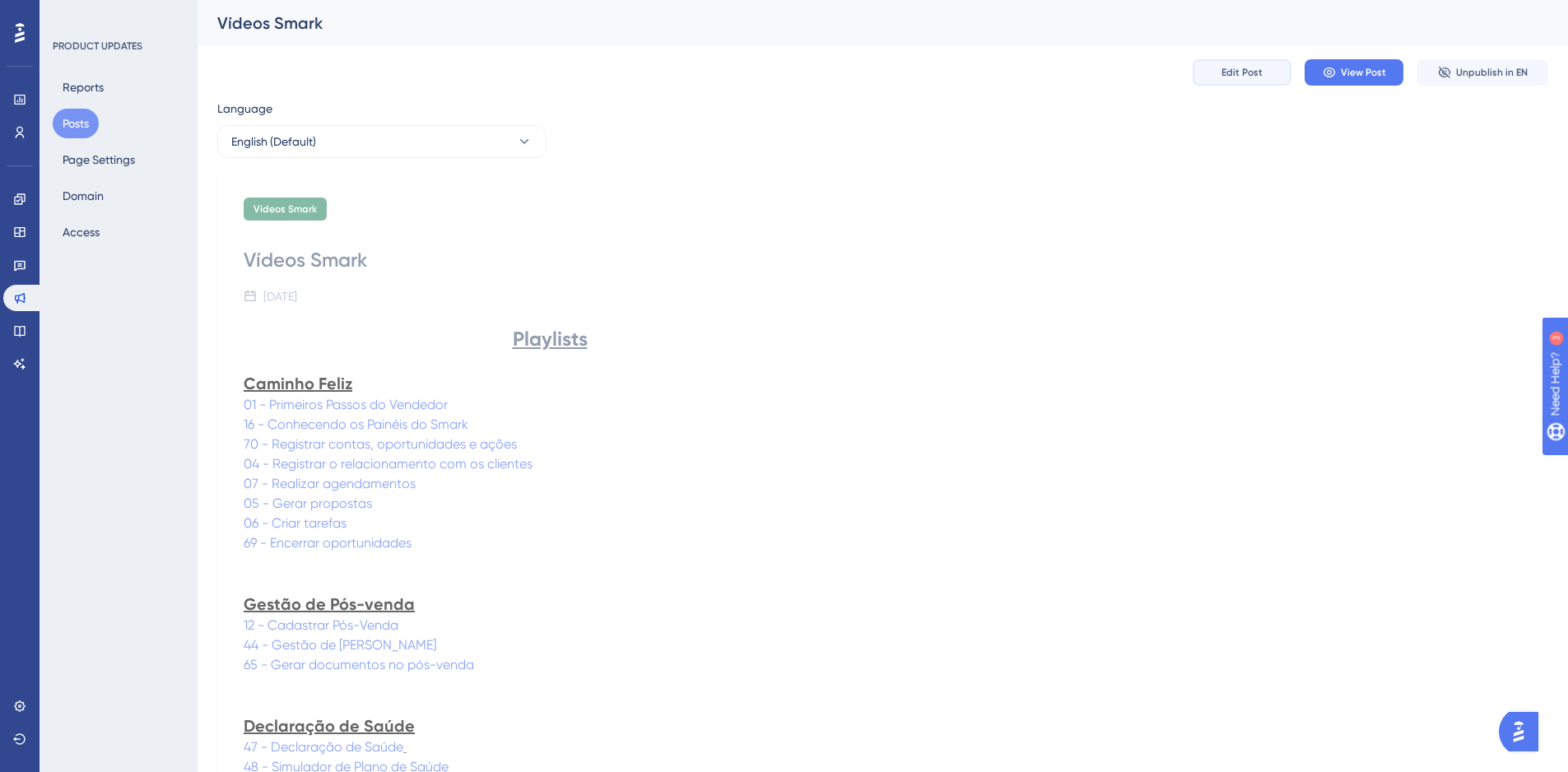
click at [1263, 73] on button "Edit Post" at bounding box center [1241, 72] width 98 height 26
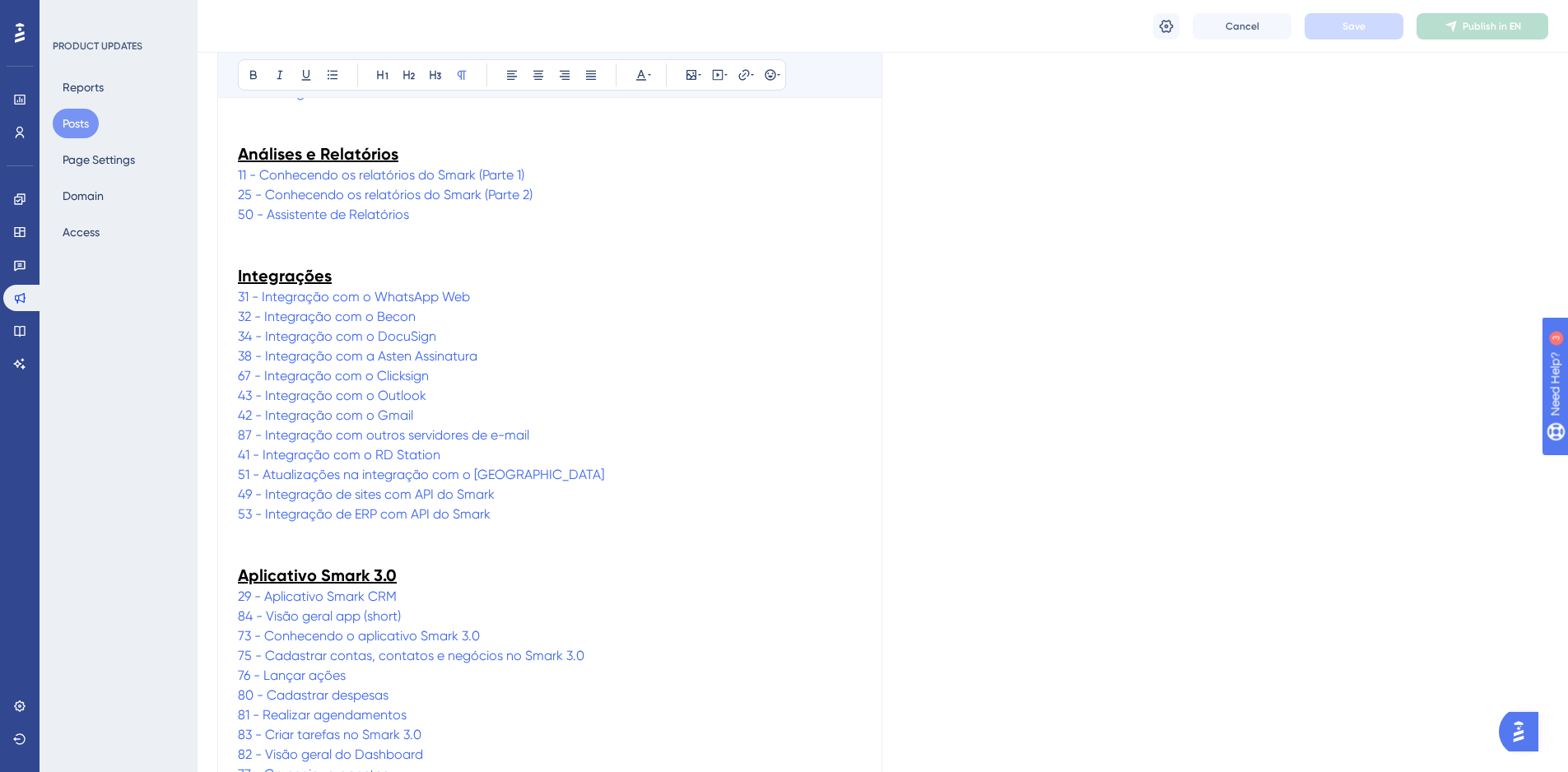
scroll to position [1785, 0]
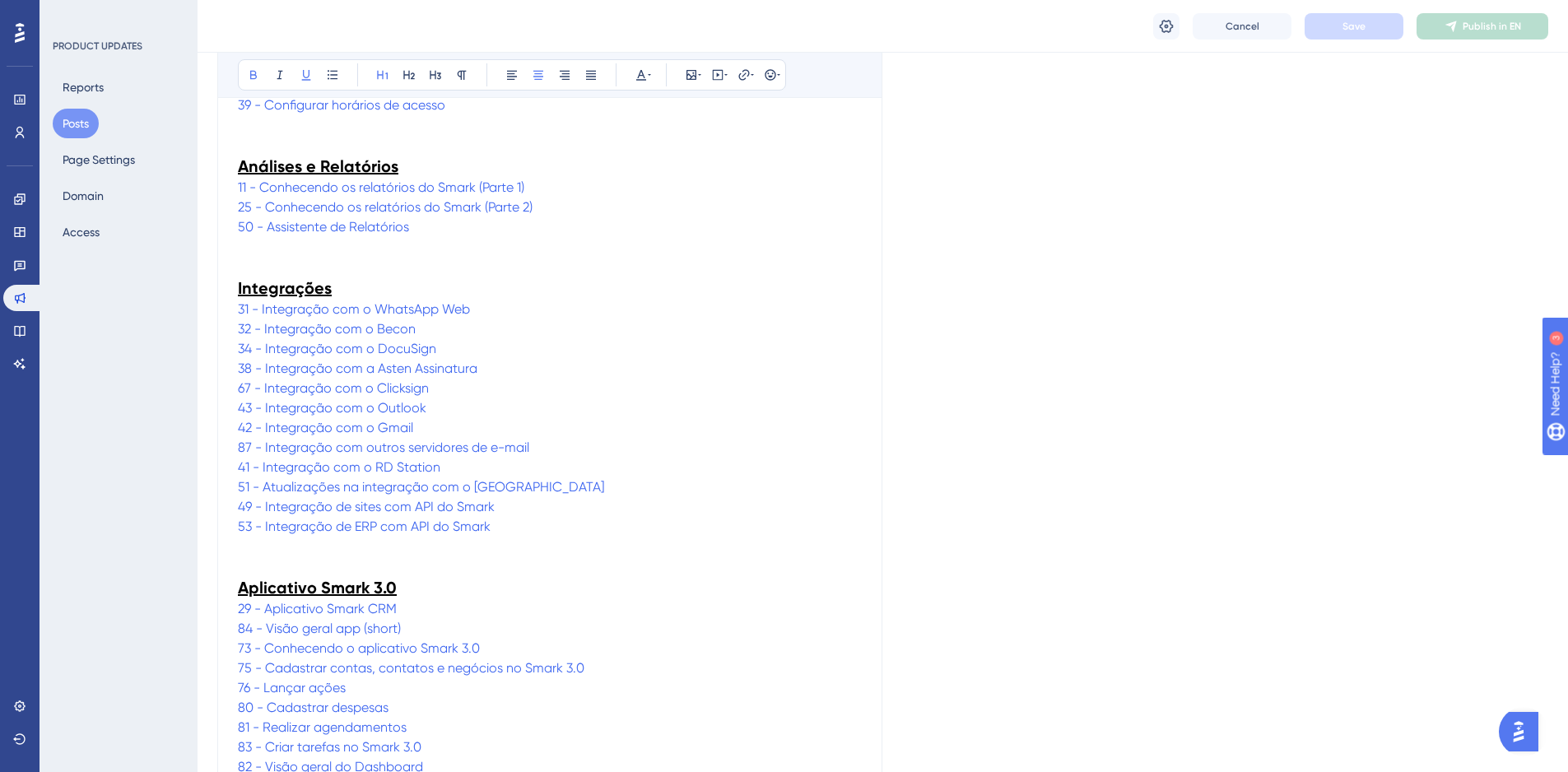
click at [514, 531] on p "53 - Integração de ERP com API do Smark" at bounding box center [549, 526] width 623 height 19
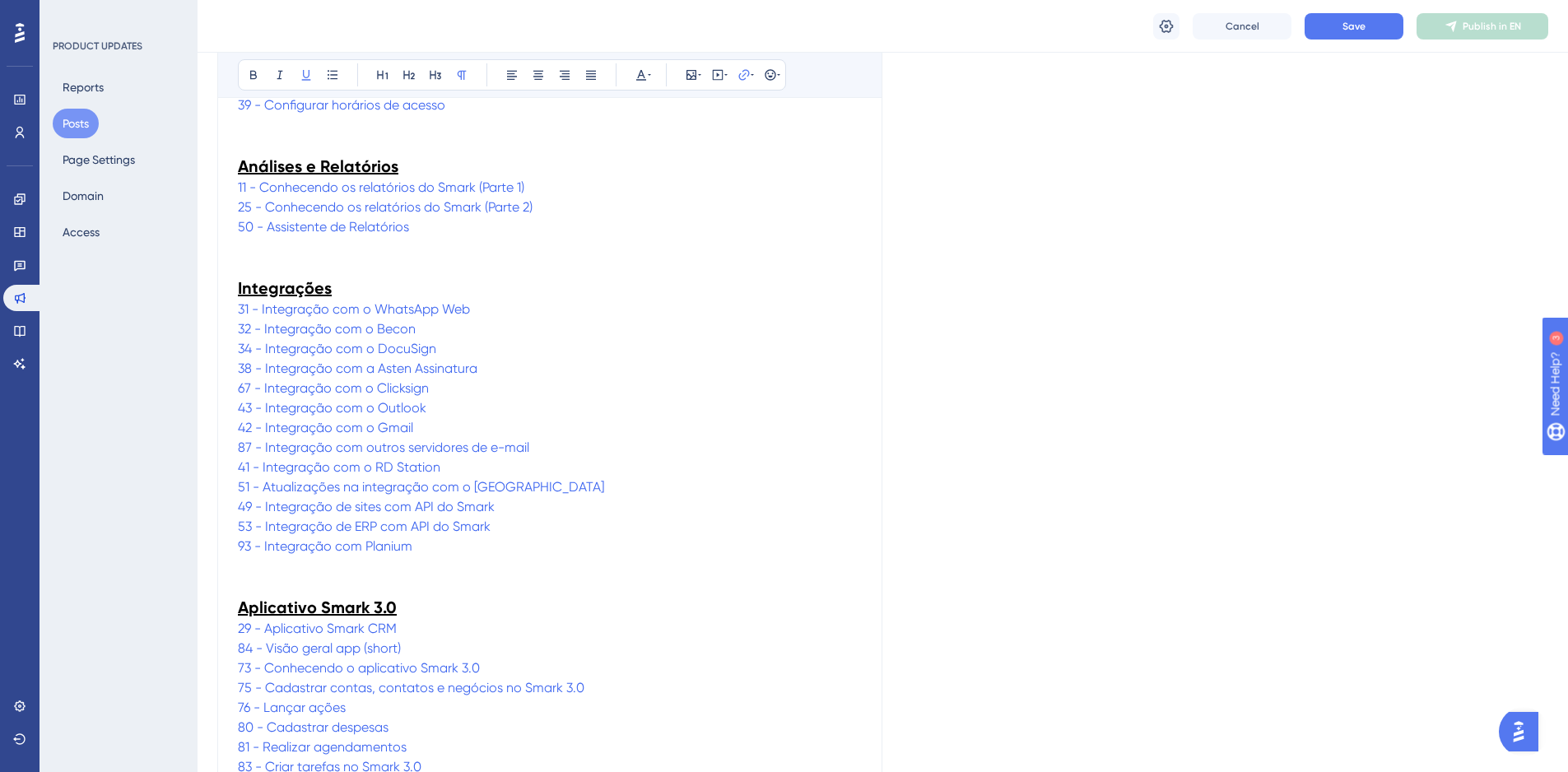
click at [639, 533] on p "53 - Integração de ERP com API do Smark" at bounding box center [549, 526] width 623 height 19
click at [424, 229] on p "50 - Assistente de Relatórios" at bounding box center [549, 226] width 623 height 19
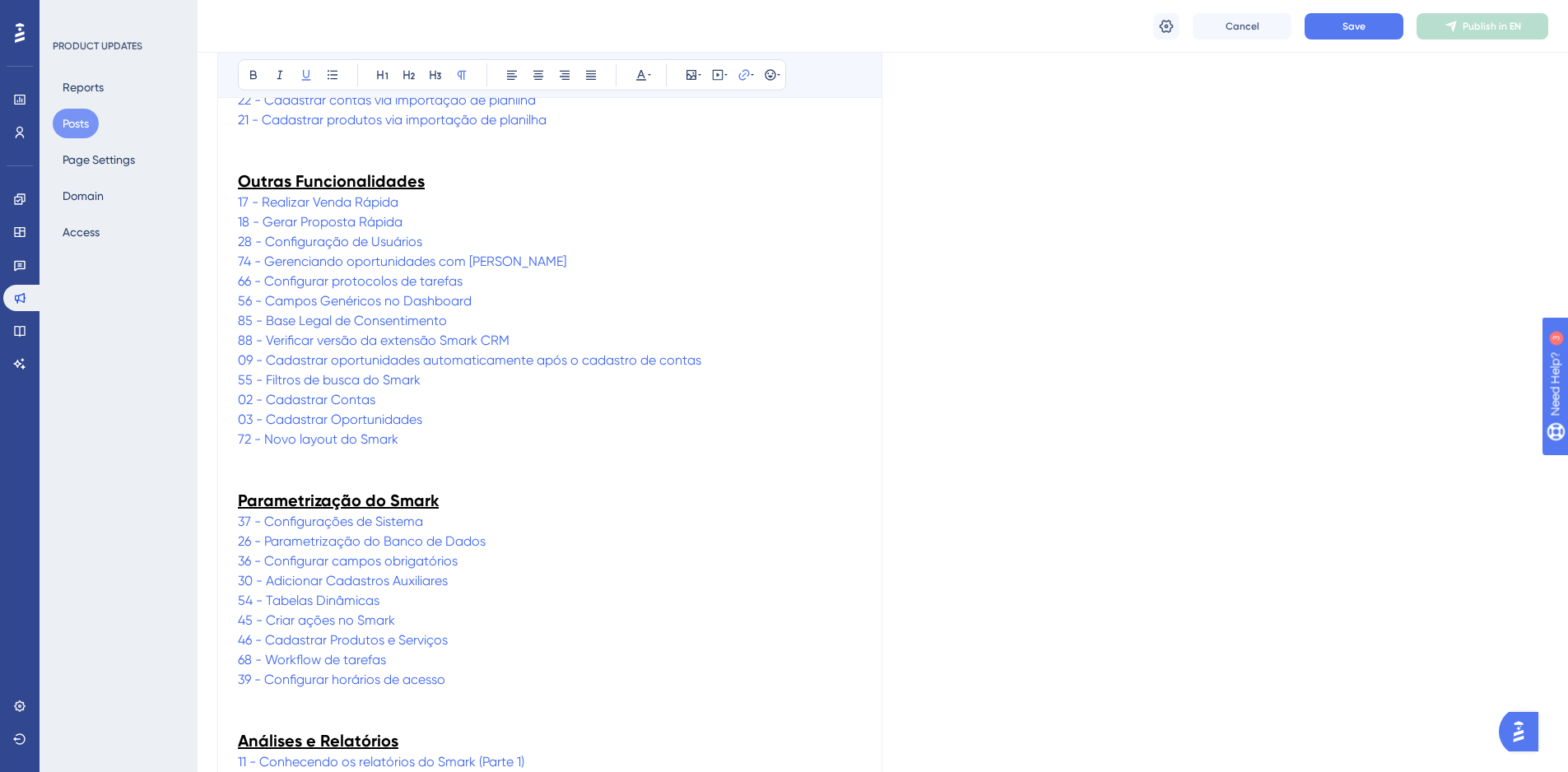
scroll to position [1209, 0]
click at [429, 443] on p "72 - Novo layout do Smark" at bounding box center [549, 441] width 623 height 19
click at [434, 447] on p "72 - Novo layout do Smark" at bounding box center [549, 441] width 623 height 19
click at [435, 443] on p "72 - Novo layout do Smark" at bounding box center [549, 441] width 623 height 19
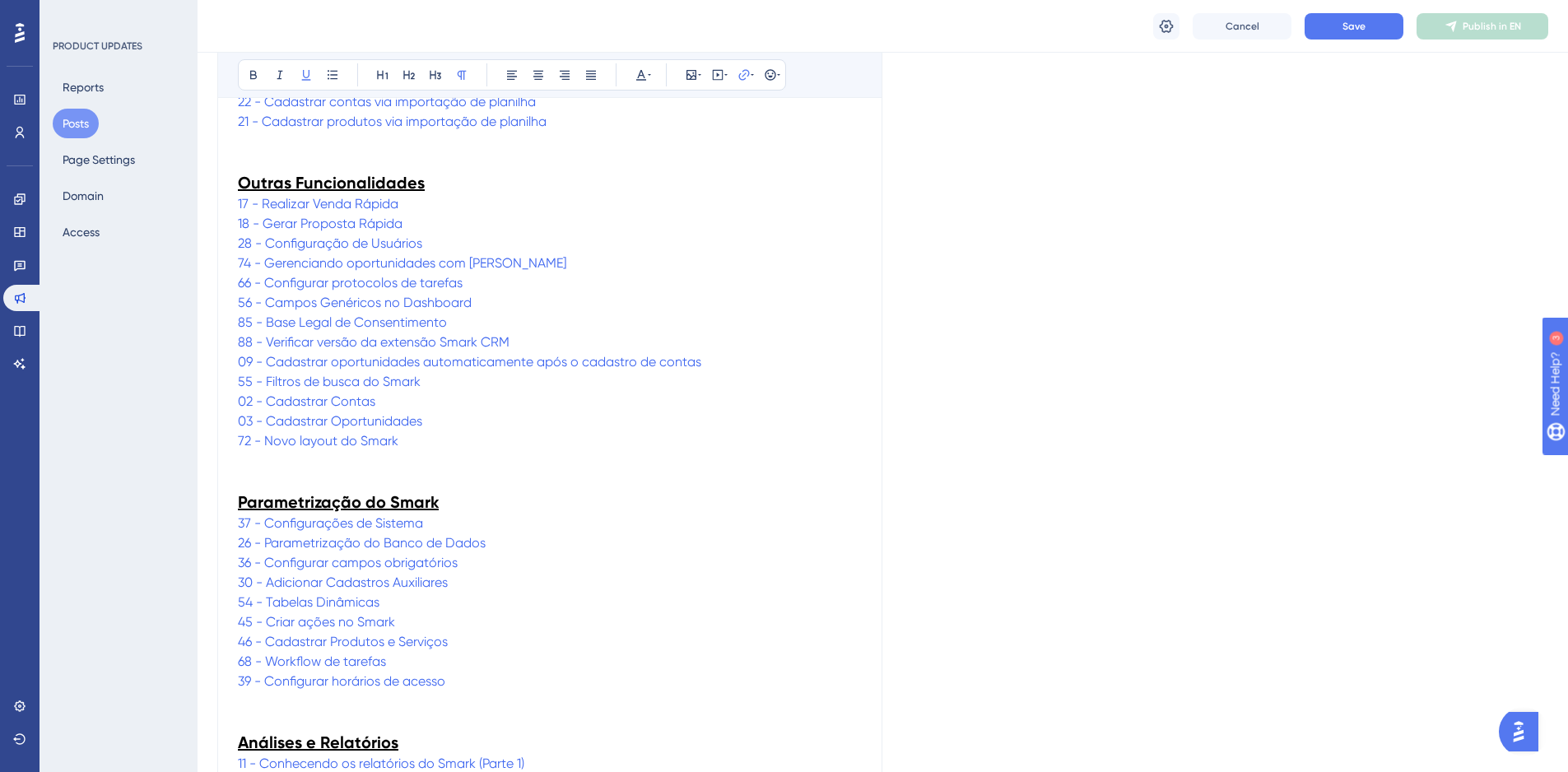
click at [415, 447] on p "72 - Novo layout do Smark" at bounding box center [549, 441] width 623 height 19
click at [418, 446] on p "72 - Novo layout do Smark" at bounding box center [549, 441] width 623 height 19
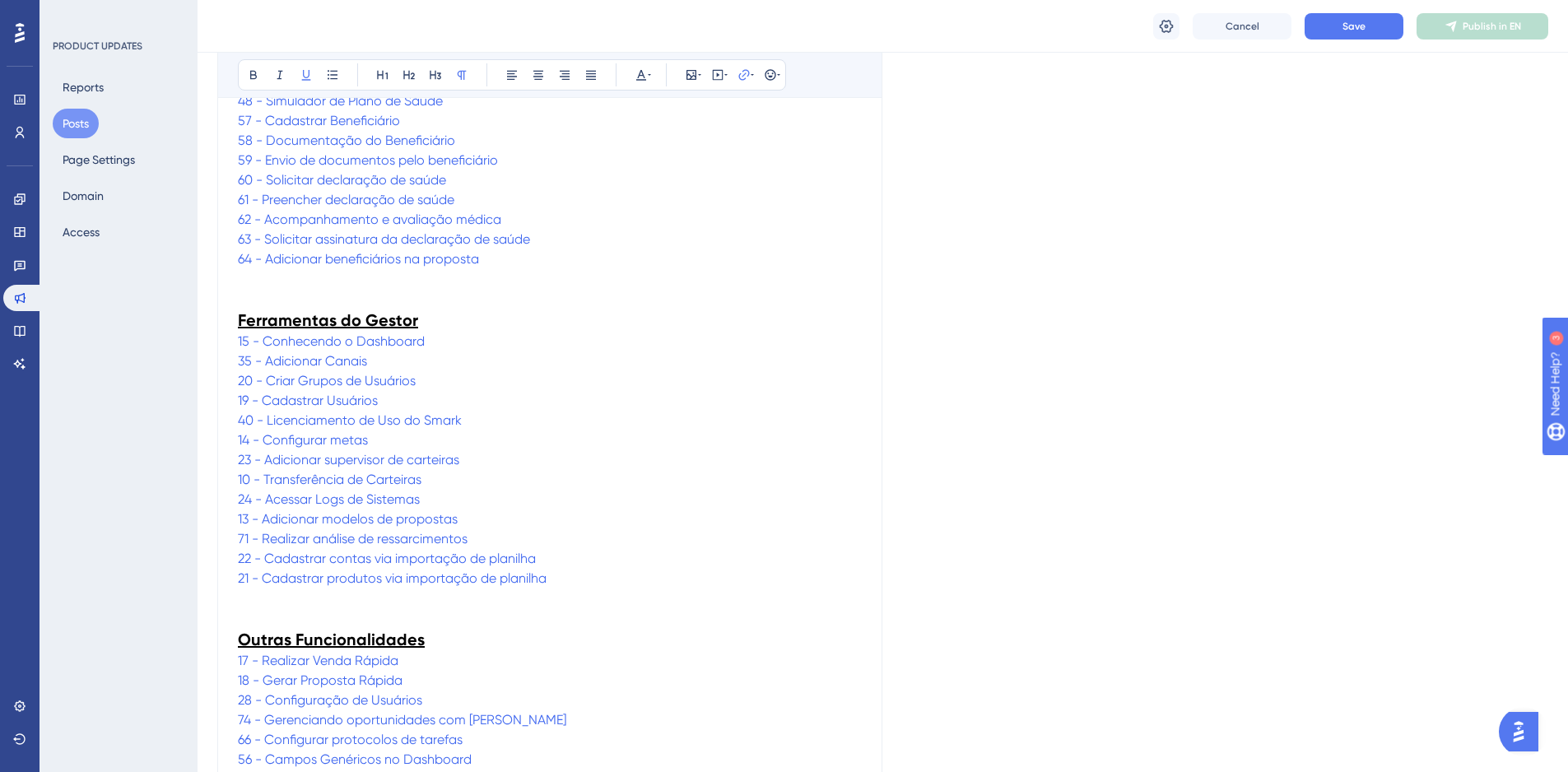
scroll to position [715, 0]
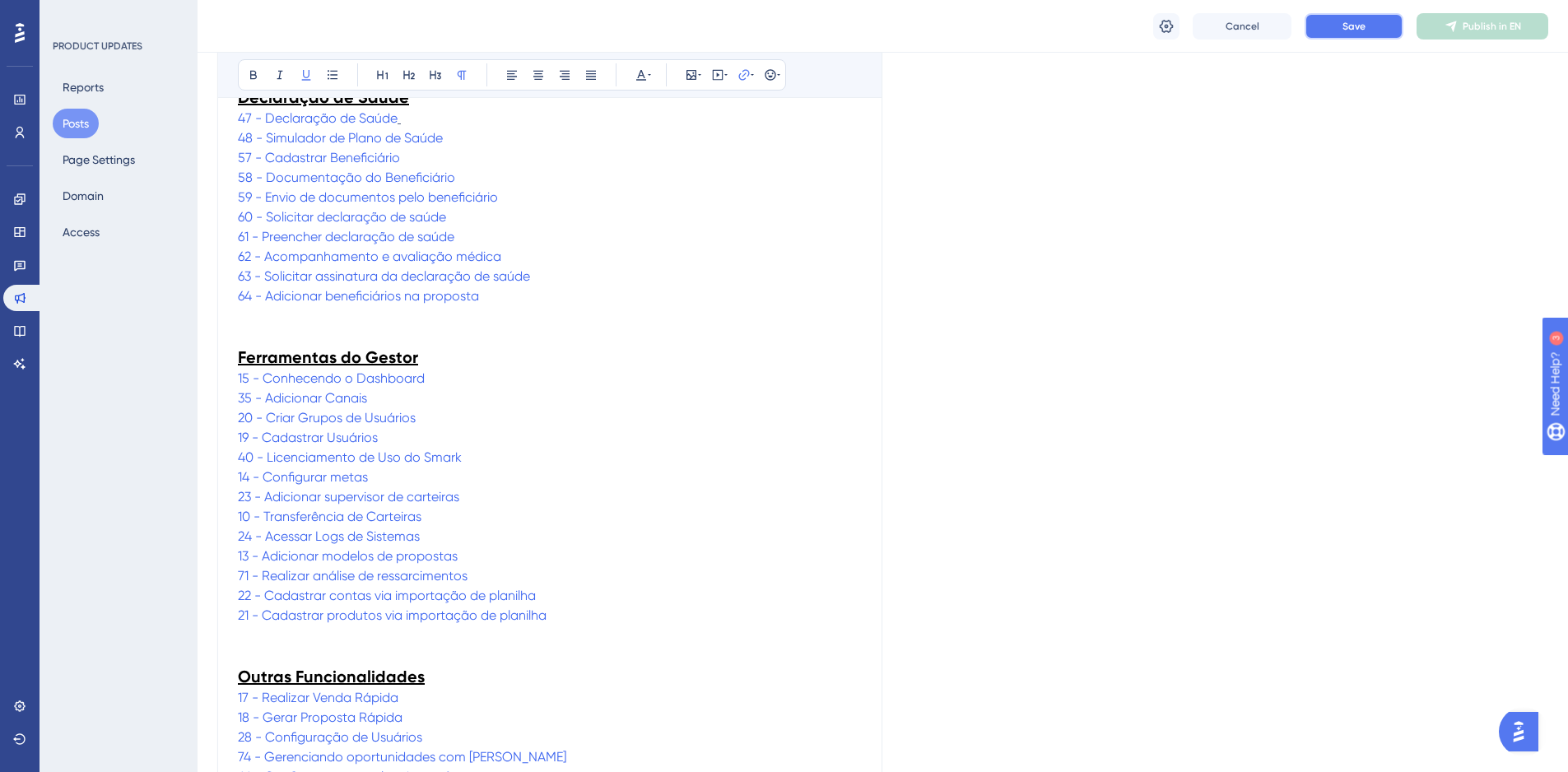
click at [1349, 20] on span "Save" at bounding box center [1354, 26] width 23 height 13
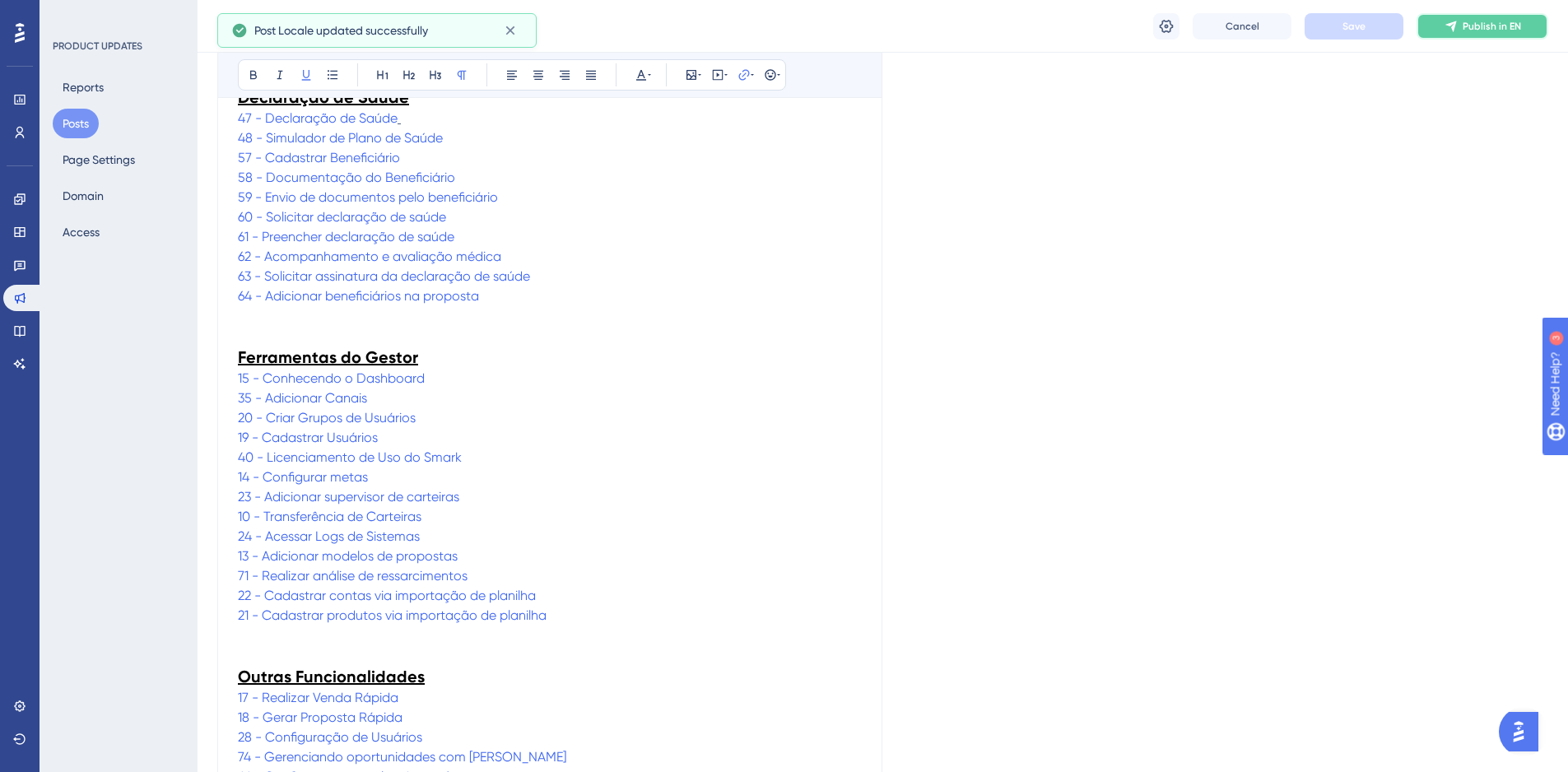
click at [1476, 25] on span "Publish in EN" at bounding box center [1491, 26] width 58 height 13
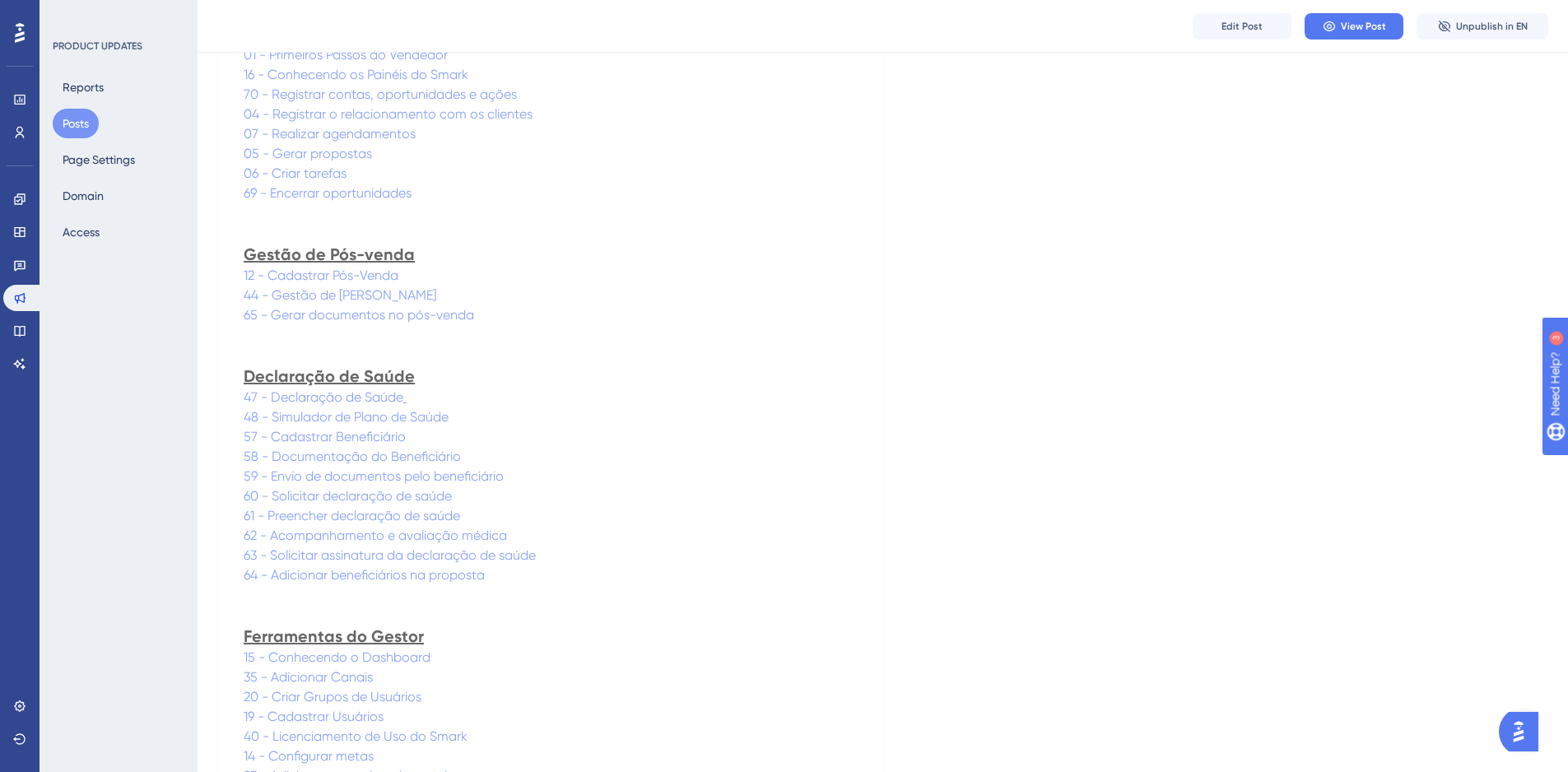
scroll to position [411, 0]
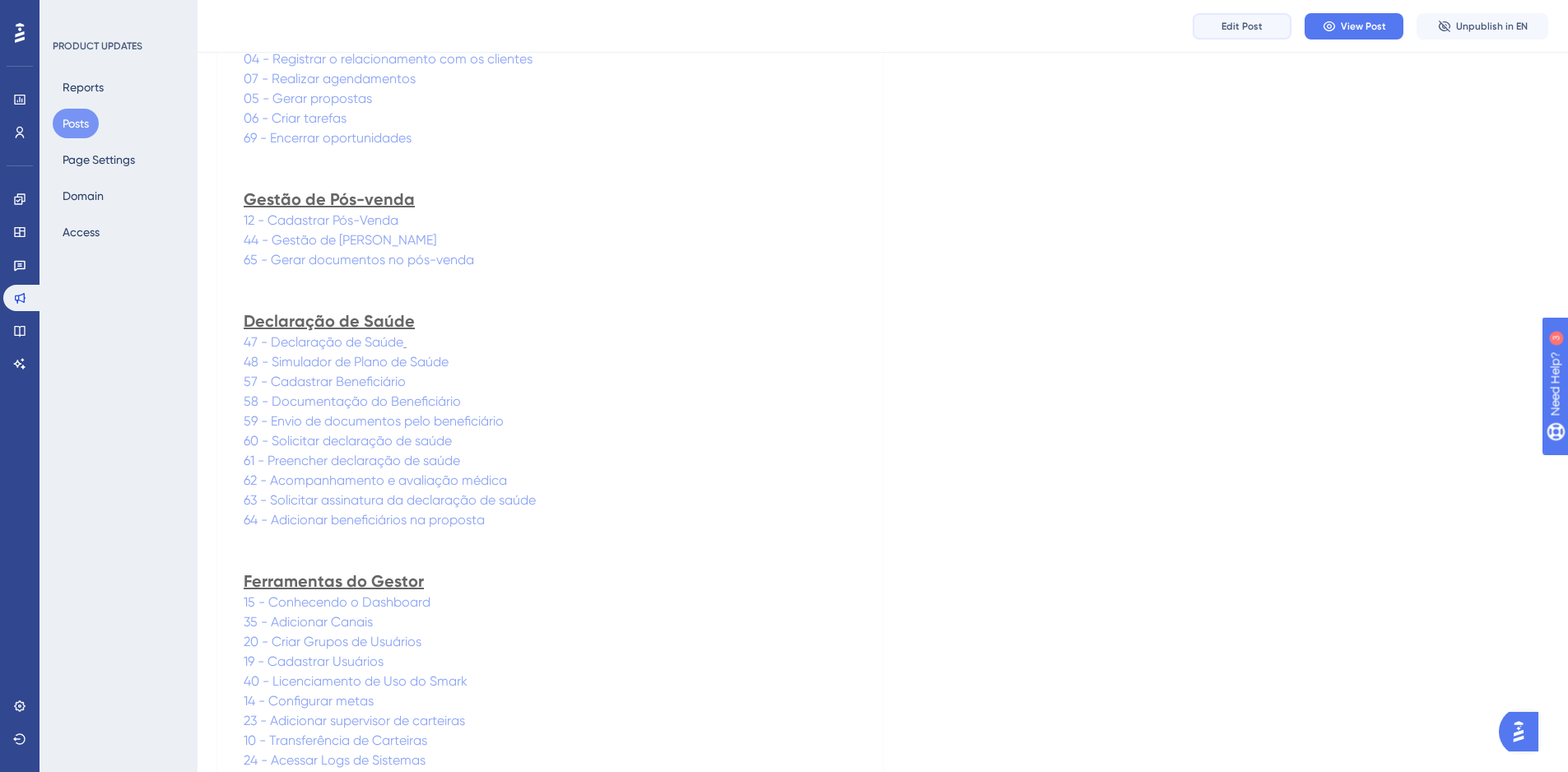
click at [1265, 19] on button "Edit Post" at bounding box center [1241, 26] width 98 height 26
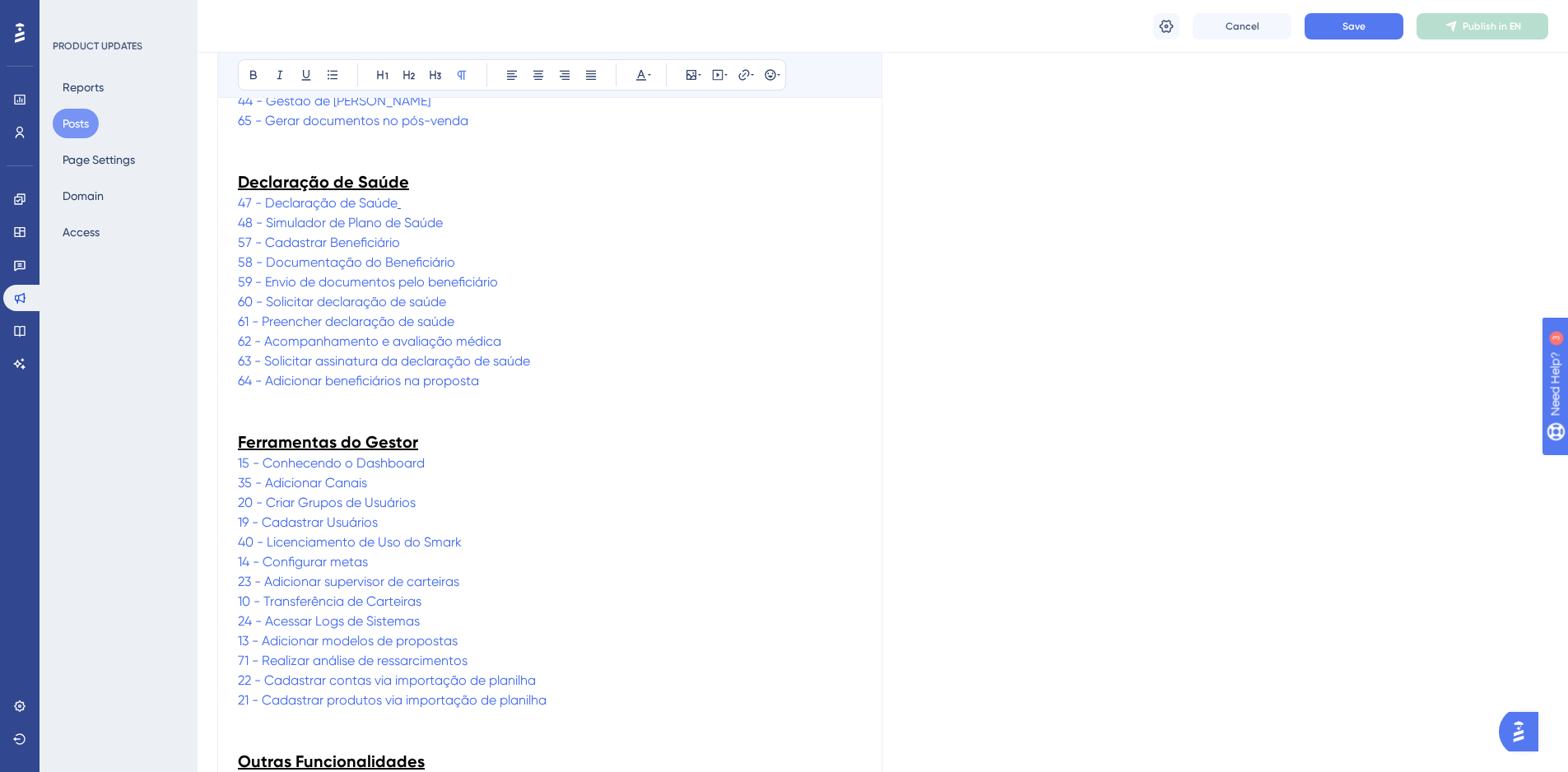
scroll to position [616, 0]
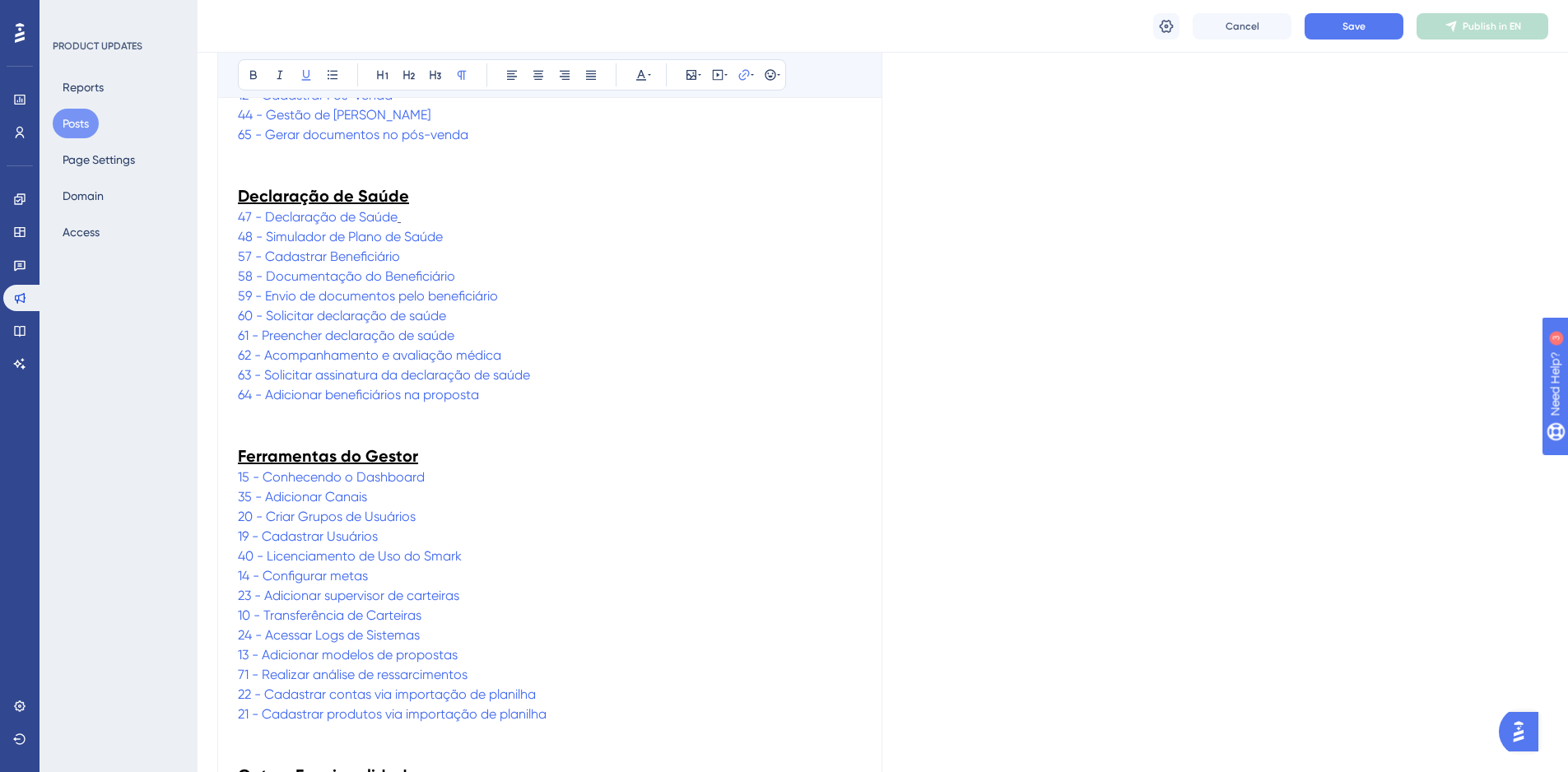
click at [408, 254] on p "57 - Cadastrar Beneficiário" at bounding box center [549, 256] width 623 height 19
click at [413, 264] on p "57 - Cadastrar Beneficiário" at bounding box center [549, 256] width 623 height 19
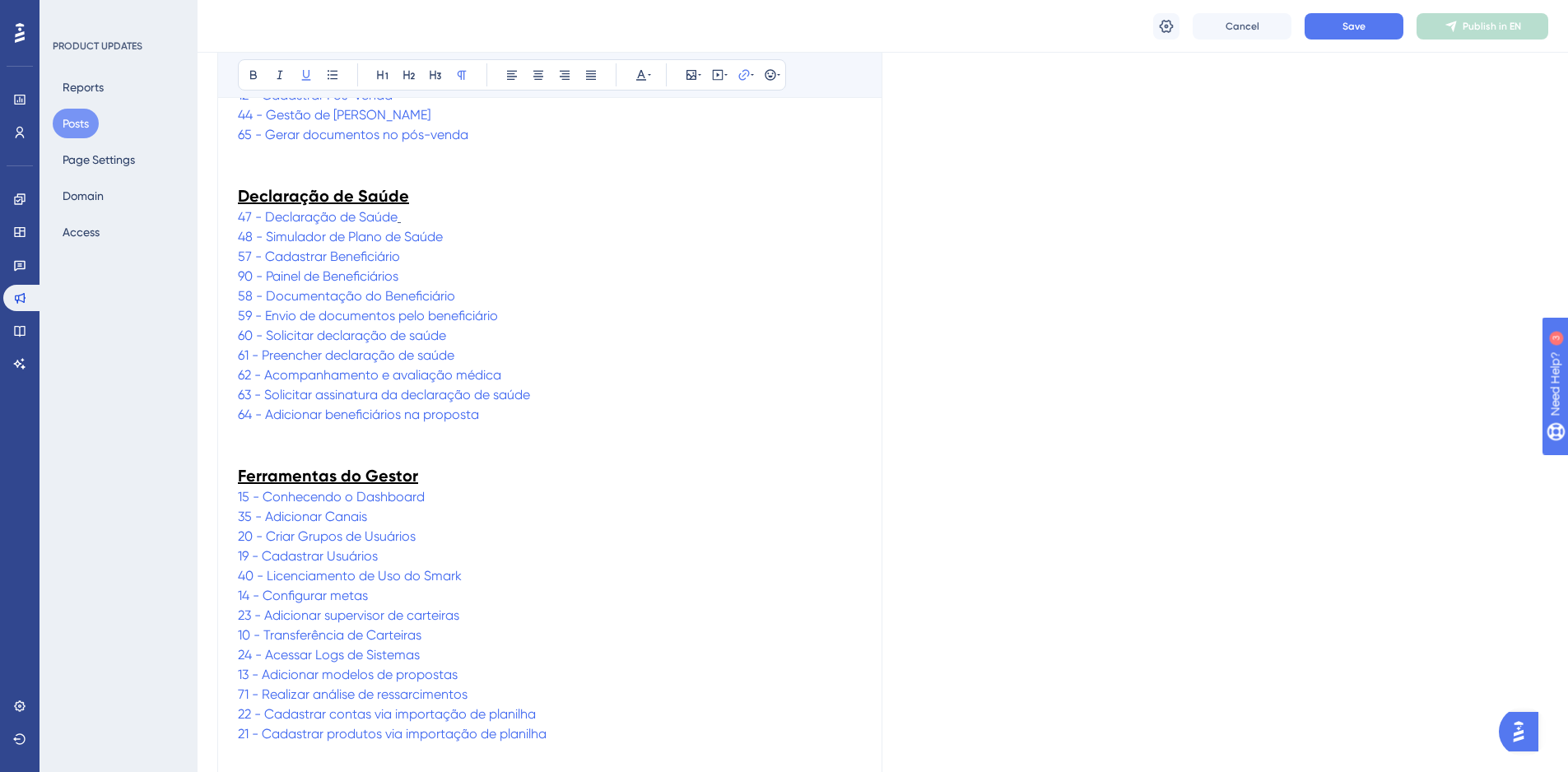
click at [713, 303] on p "58 - Documentação do Beneficiário" at bounding box center [549, 296] width 623 height 19
click at [1358, 25] on span "Save" at bounding box center [1354, 26] width 23 height 13
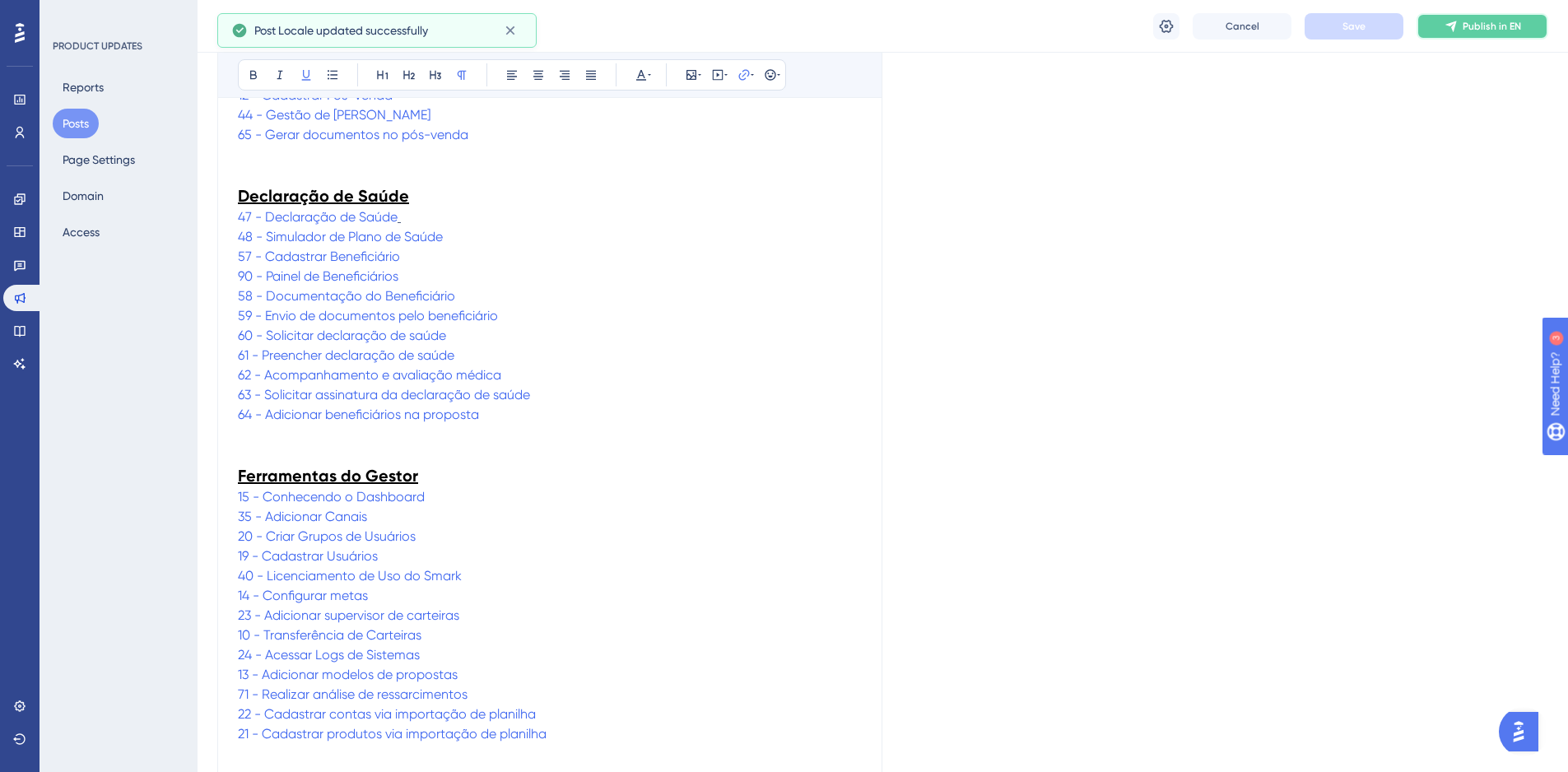
click at [1463, 15] on button "Publish in EN" at bounding box center [1482, 26] width 132 height 26
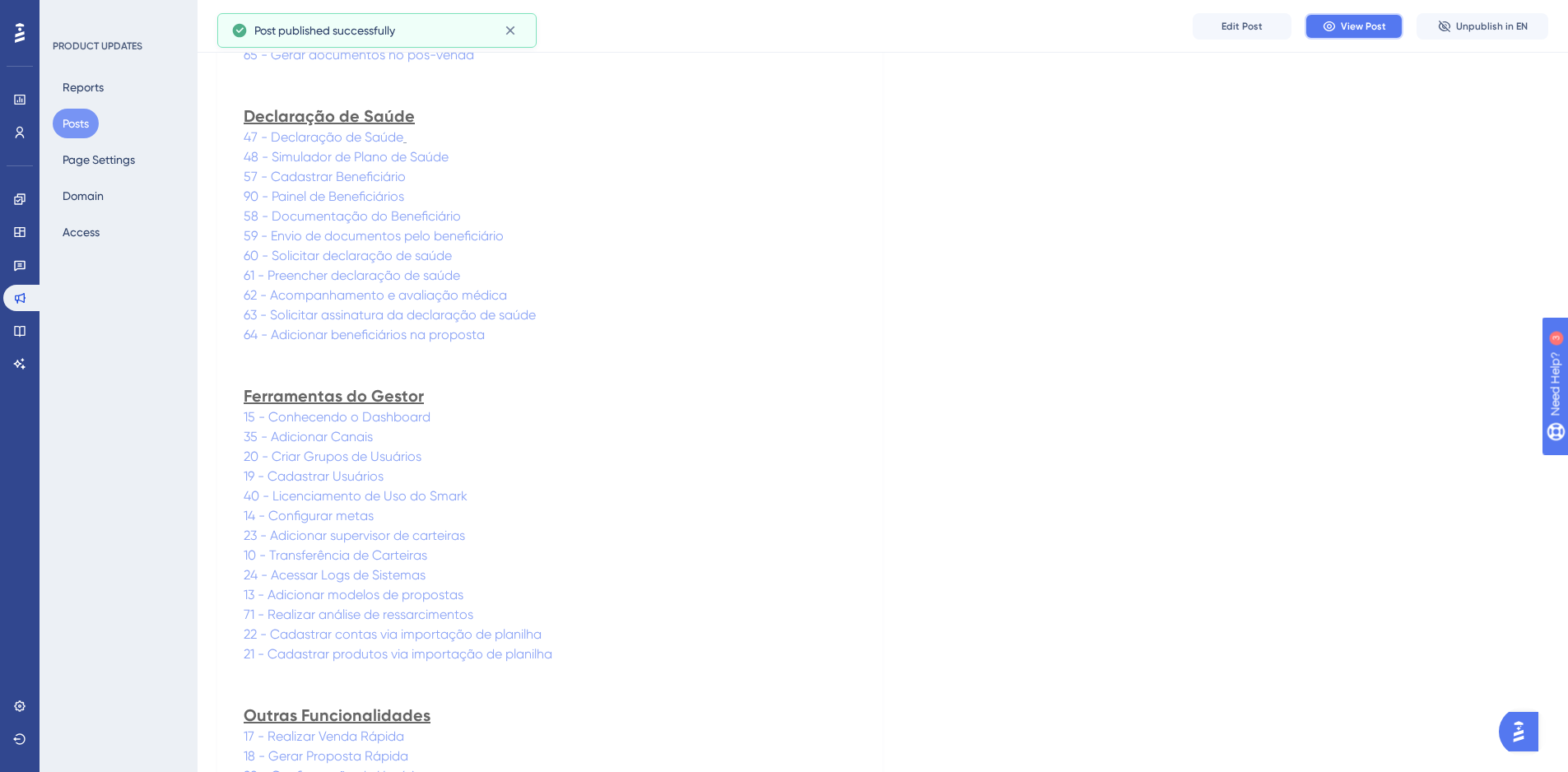
click at [1350, 36] on button "View Post" at bounding box center [1354, 26] width 98 height 26
